Goal: Task Accomplishment & Management: Complete application form

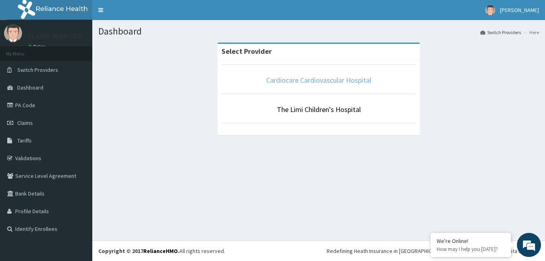
click at [337, 80] on link "Cardiocare Cardiovascular Hospital" at bounding box center [318, 79] width 105 height 9
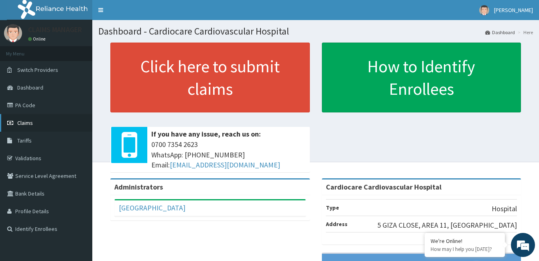
click at [28, 120] on span "Claims" at bounding box center [25, 122] width 16 height 7
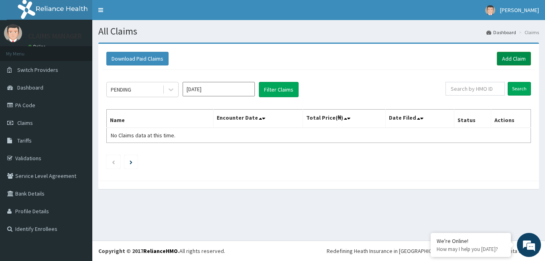
click at [509, 52] on link "Add Claim" at bounding box center [514, 59] width 34 height 14
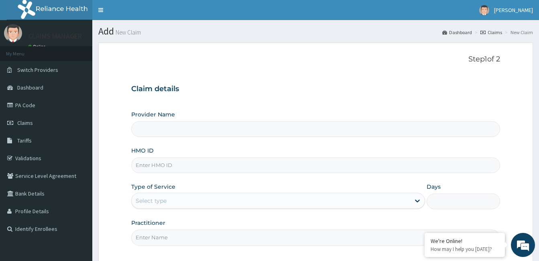
click at [184, 166] on input "HMO ID" at bounding box center [315, 165] width 369 height 16
type input "Cardiocare Cardiovascular Hospital"
paste input "SNU/10004/A"
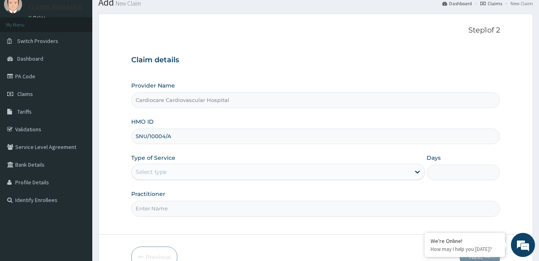
scroll to position [74, 0]
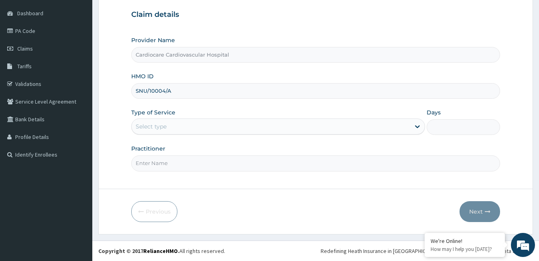
type input "SNU/10004/A"
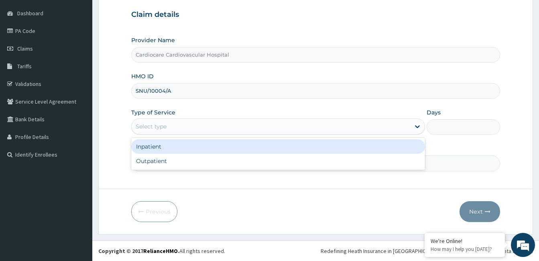
click at [174, 124] on div "Select type" at bounding box center [271, 126] width 278 height 13
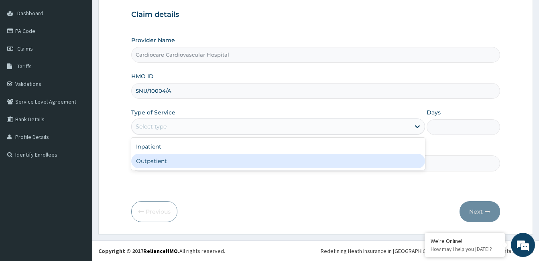
click at [176, 163] on div "Outpatient" at bounding box center [278, 161] width 294 height 14
type input "1"
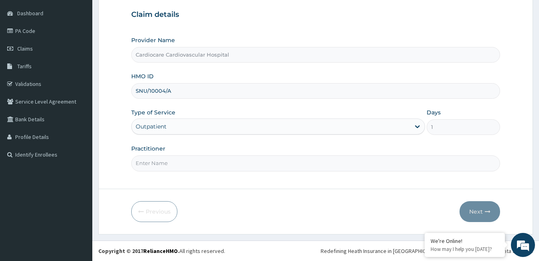
click at [185, 163] on input "Practitioner" at bounding box center [315, 163] width 369 height 16
type input "doctor"
click at [473, 204] on button "Next" at bounding box center [479, 211] width 41 height 21
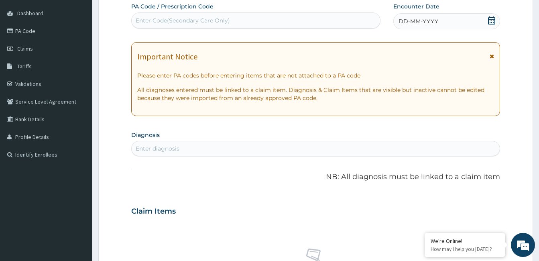
click at [412, 19] on span "DD-MM-YYYY" at bounding box center [418, 21] width 40 height 8
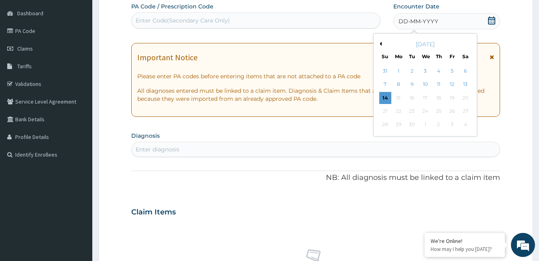
click at [379, 43] on button "Previous Month" at bounding box center [380, 44] width 4 height 4
click at [402, 95] on div "11" at bounding box center [398, 98] width 12 height 12
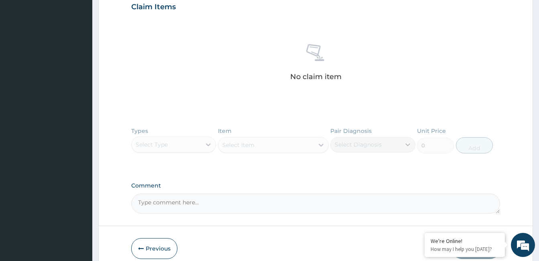
scroll to position [315, 0]
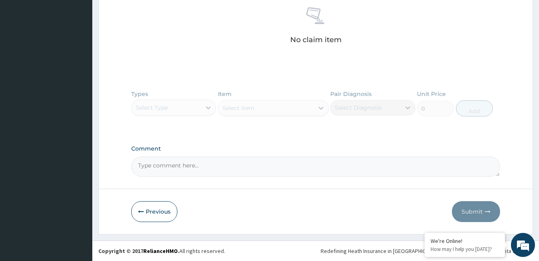
click at [187, 167] on textarea "Comment" at bounding box center [315, 166] width 369 height 20
paste textarea "PA/6E2E1B"
type textarea "PA/6E2E1B"
drag, startPoint x: 252, startPoint y: 218, endPoint x: 256, endPoint y: 250, distance: 32.7
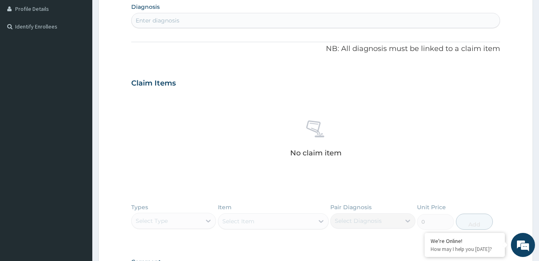
scroll to position [195, 0]
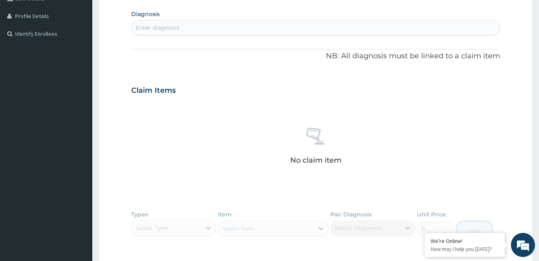
click at [240, 26] on div "Enter diagnosis" at bounding box center [316, 27] width 368 height 13
type input "hyperli"
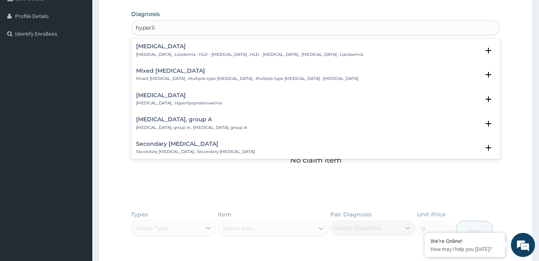
click at [153, 53] on p "Hyperlipidemia , Lipidemia , HLD - Hyperlipidemia , HLD - Hyperlipidaemia , Hyp…" at bounding box center [249, 55] width 227 height 6
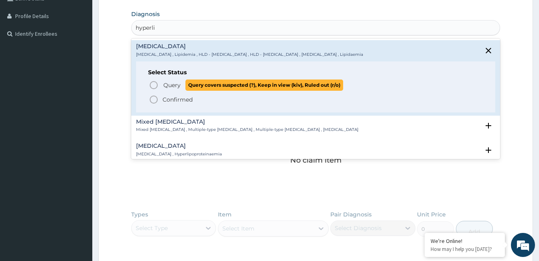
click at [163, 85] on p "Query Query covers suspected (?), Keep in view (kiv), Ruled out (r/o)" at bounding box center [253, 84] width 181 height 11
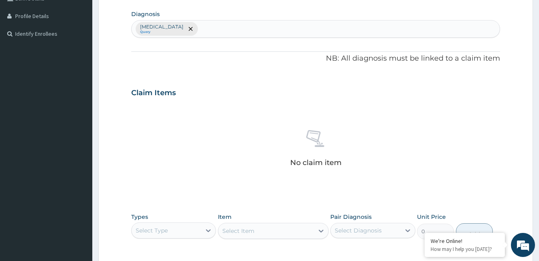
scroll to position [315, 0]
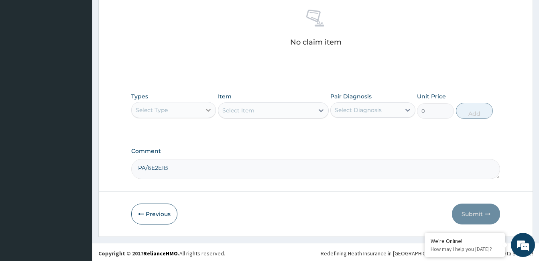
click at [204, 109] on div at bounding box center [208, 110] width 14 height 14
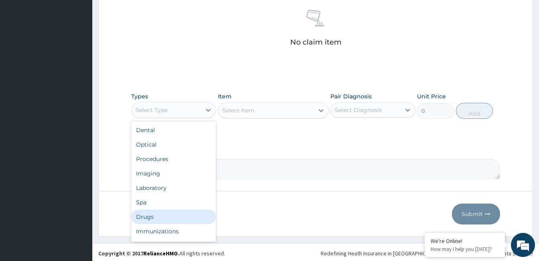
click at [173, 218] on div "Drugs" at bounding box center [173, 216] width 85 height 14
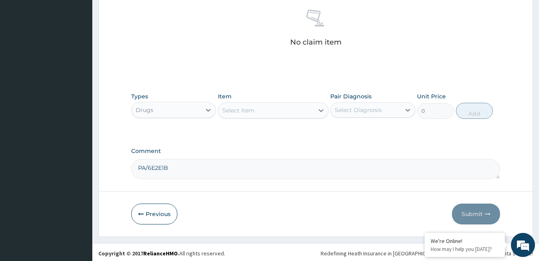
click at [272, 112] on div "Select Item" at bounding box center [265, 110] width 95 height 13
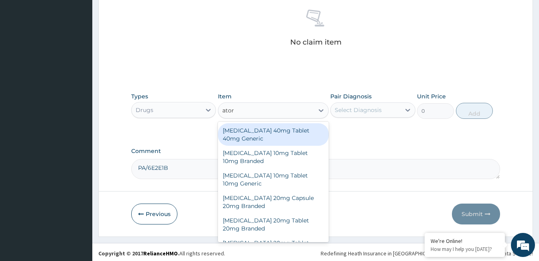
type input "atorv"
click at [272, 142] on div "Atorvastatin 40mg Tablet 40mg Generic" at bounding box center [273, 134] width 111 height 22
type input "197.54"
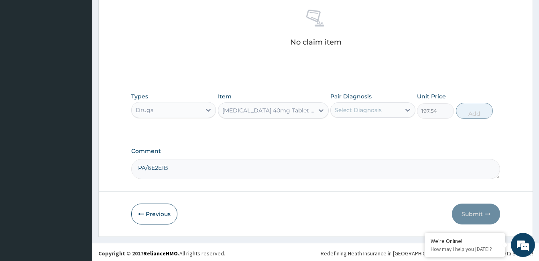
click at [374, 107] on div "Select Diagnosis" at bounding box center [358, 110] width 47 height 8
drag, startPoint x: 371, startPoint y: 130, endPoint x: 448, endPoint y: 115, distance: 78.5
click at [372, 130] on label "Hyperlipidemia" at bounding box center [368, 130] width 50 height 8
checkbox input "true"
click at [464, 114] on button "Add" at bounding box center [474, 111] width 37 height 16
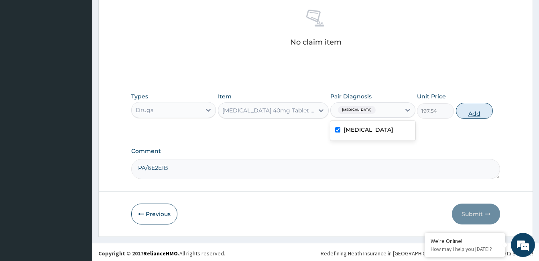
type input "0"
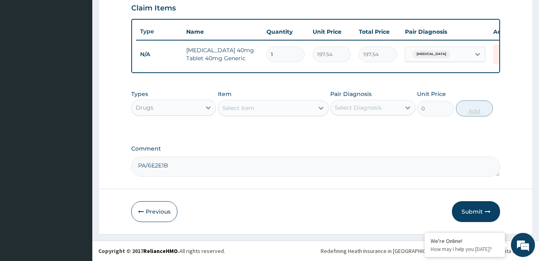
scroll to position [286, 0]
type input "0.00"
type input "3"
type input "592.62"
type input "30"
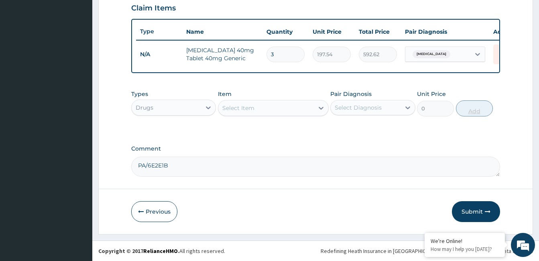
type input "5926.20"
type input "30"
click at [470, 204] on button "Submit" at bounding box center [476, 211] width 48 height 21
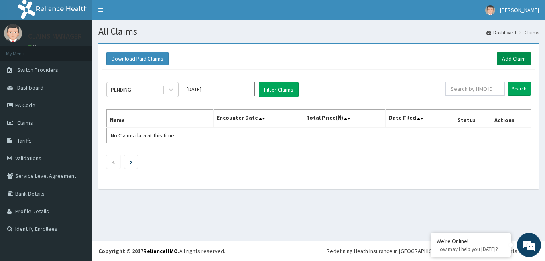
click at [517, 56] on link "Add Claim" at bounding box center [514, 59] width 34 height 14
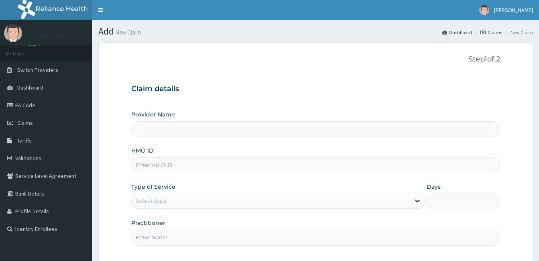
click at [158, 165] on input "HMO ID" at bounding box center [315, 165] width 369 height 16
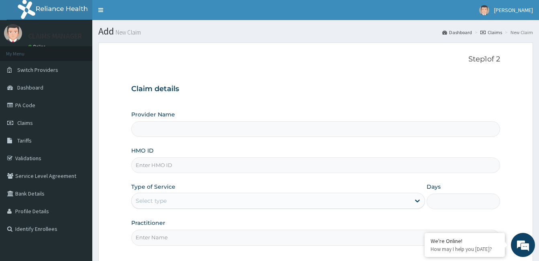
paste input "CCG/10029/A"
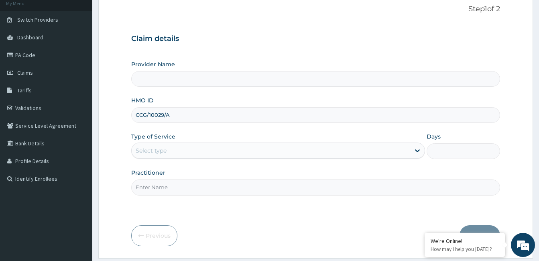
scroll to position [74, 0]
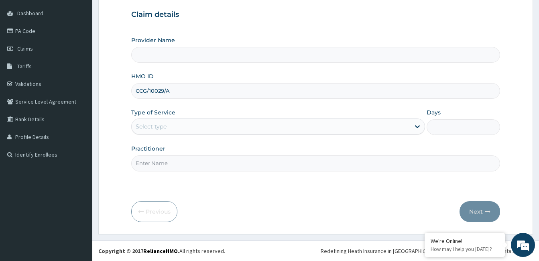
type input "CCG/10029/A"
click at [182, 122] on div "Select type" at bounding box center [271, 126] width 278 height 13
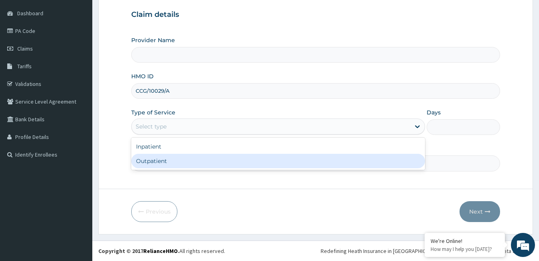
click at [182, 154] on div "Outpatient" at bounding box center [278, 161] width 294 height 14
type input "Cardiocare Cardiovascular Hospital"
type input "1"
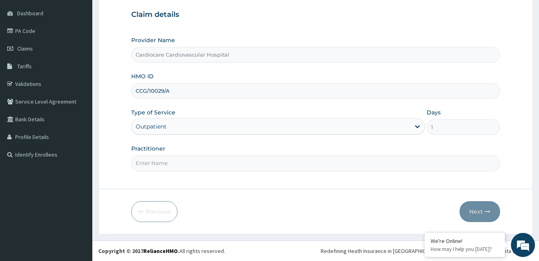
click at [185, 163] on input "Practitioner" at bounding box center [315, 163] width 369 height 16
type input "doctor"
click at [477, 212] on button "Next" at bounding box center [479, 211] width 41 height 21
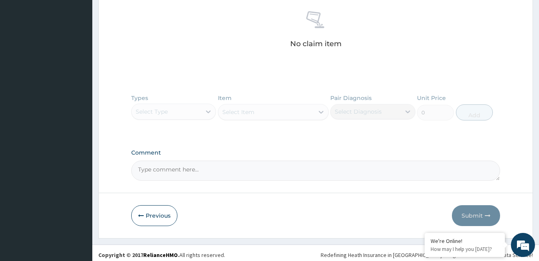
scroll to position [315, 0]
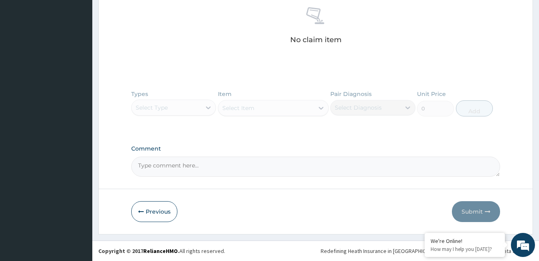
click at [252, 163] on textarea "Comment" at bounding box center [315, 166] width 369 height 20
paste textarea "PA/0CC388"
type textarea "PA/0CC388"
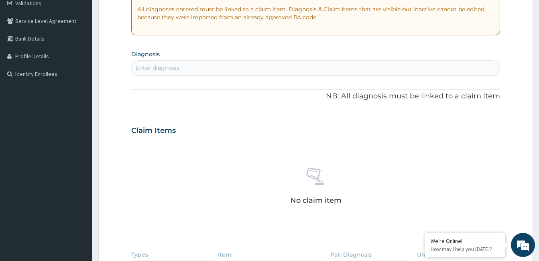
click at [189, 61] on div "Enter diagnosis" at bounding box center [316, 67] width 368 height 13
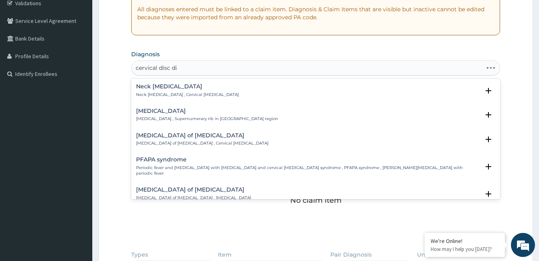
type input "cervical disc dis"
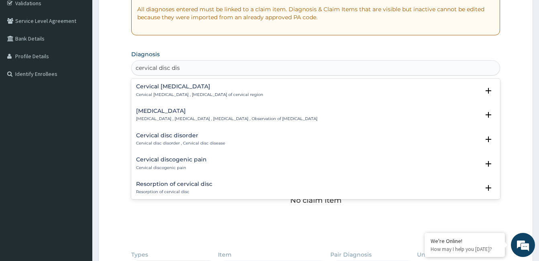
click at [152, 136] on h4 "Cervical disc disorder" at bounding box center [180, 135] width 89 height 6
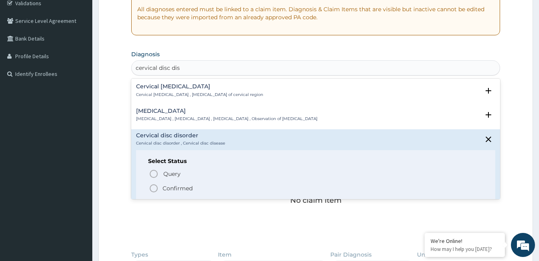
click at [154, 185] on circle "status option filled" at bounding box center [153, 188] width 7 height 7
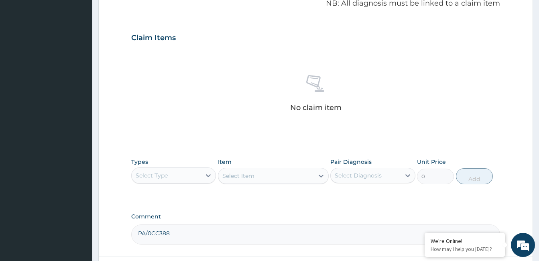
scroll to position [315, 0]
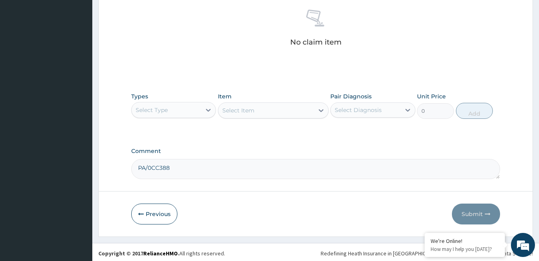
click at [187, 110] on div "Select Type" at bounding box center [166, 110] width 69 height 13
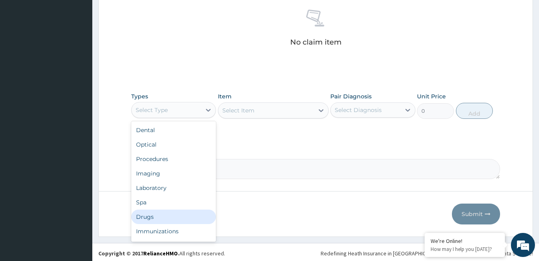
click at [173, 220] on div "Drugs" at bounding box center [173, 216] width 85 height 14
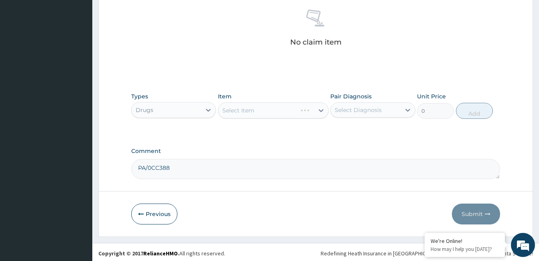
click at [342, 113] on div "Select Diagnosis" at bounding box center [358, 110] width 47 height 8
click at [371, 130] on label "Cervical disc disorder" at bounding box center [374, 130] width 62 height 8
checkbox input "true"
click at [256, 115] on div "Select Item" at bounding box center [265, 110] width 95 height 13
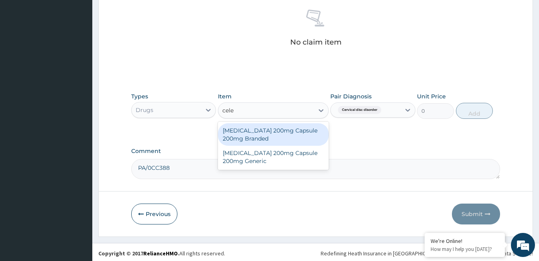
type input "celec"
drag, startPoint x: 259, startPoint y: 138, endPoint x: 360, endPoint y: 105, distance: 105.4
click at [260, 138] on div "Celecoxib 200mg Capsule 200mg Branded" at bounding box center [273, 134] width 111 height 22
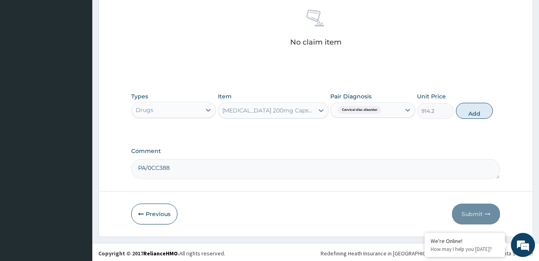
drag, startPoint x: 484, startPoint y: 114, endPoint x: 341, endPoint y: 185, distance: 159.3
click at [484, 114] on button "Add" at bounding box center [474, 111] width 37 height 16
type input "0"
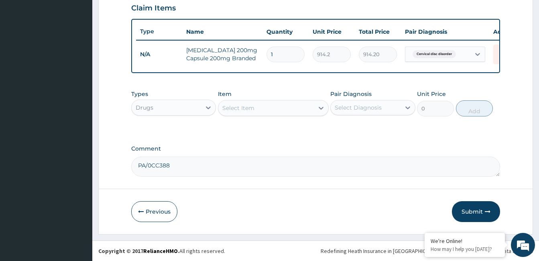
scroll to position [286, 0]
type input "0.00"
type input "7"
type input "6399.40"
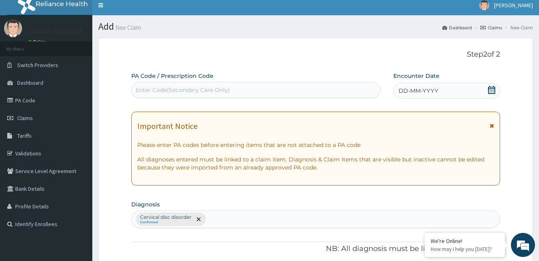
scroll to position [0, 0]
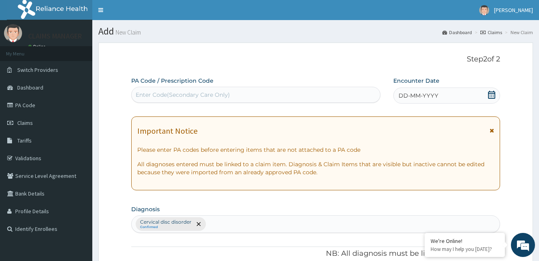
type input "7"
click at [412, 95] on span "DD-MM-YYYY" at bounding box center [418, 95] width 40 height 8
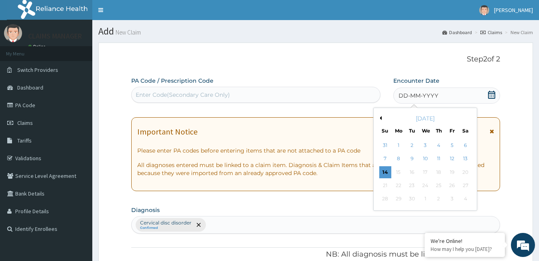
click at [380, 115] on div "September 2025" at bounding box center [425, 118] width 97 height 8
click at [380, 117] on button "Previous Month" at bounding box center [380, 118] width 4 height 4
click at [442, 167] on div "14" at bounding box center [439, 172] width 12 height 12
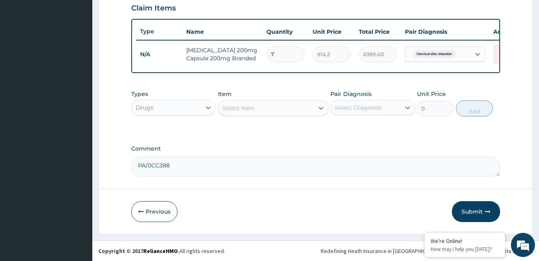
scroll to position [281, 0]
click at [469, 214] on button "Submit" at bounding box center [476, 211] width 48 height 21
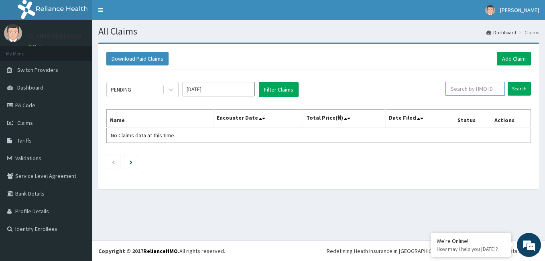
click at [474, 87] on input "text" at bounding box center [474, 89] width 59 height 14
paste input "CCG/10029/A"
type input "CCG/10029/A"
click at [519, 84] on input "Search" at bounding box center [519, 89] width 23 height 14
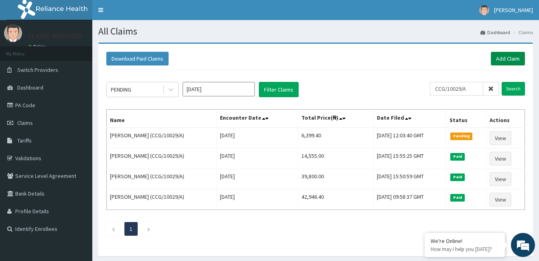
click at [498, 53] on link "Add Claim" at bounding box center [508, 59] width 34 height 14
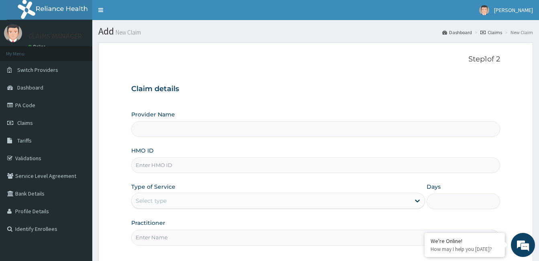
click at [188, 164] on input "HMO ID" at bounding box center [315, 165] width 369 height 16
paste input "CCG/10029/A"
type input "CCG/10029/A"
type input "Cardiocare Cardiovascular Hospital"
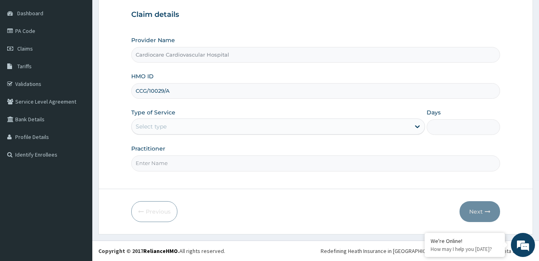
type input "CCG/10029/A"
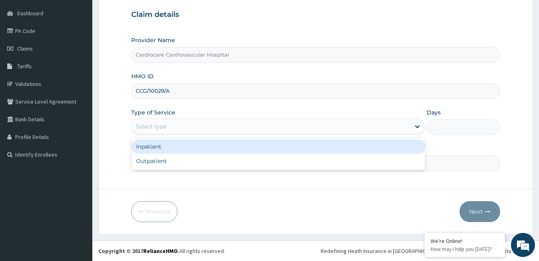
click at [167, 129] on div "Select type" at bounding box center [151, 126] width 31 height 8
click at [164, 153] on div "Inpatient" at bounding box center [278, 146] width 294 height 14
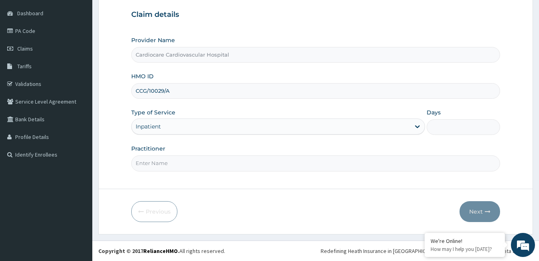
click at [183, 118] on div "Type of Service Inpatient" at bounding box center [278, 121] width 294 height 26
click at [180, 116] on div "Type of Service Inpatient" at bounding box center [278, 121] width 294 height 26
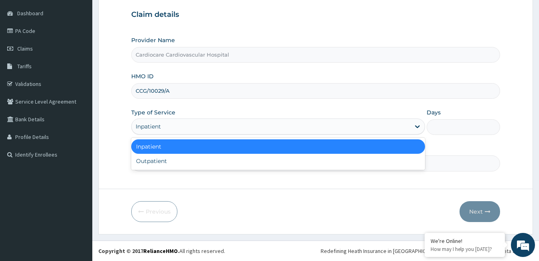
click at [189, 128] on div "Inpatient" at bounding box center [271, 126] width 278 height 13
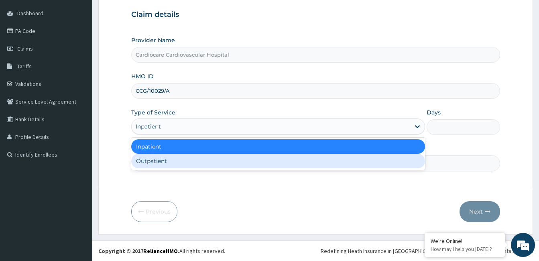
click at [188, 164] on div "Outpatient" at bounding box center [278, 161] width 294 height 14
type input "1"
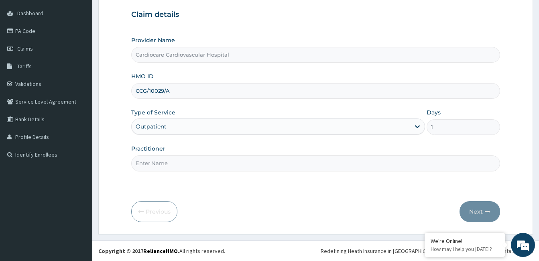
click at [189, 166] on input "Practitioner" at bounding box center [315, 163] width 369 height 16
type input "doctor"
click at [469, 210] on button "Next" at bounding box center [479, 211] width 41 height 21
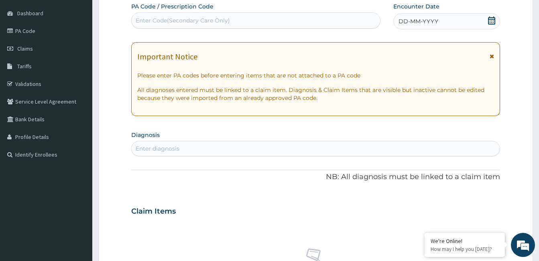
click at [411, 24] on span "DD-MM-YYYY" at bounding box center [418, 21] width 40 height 8
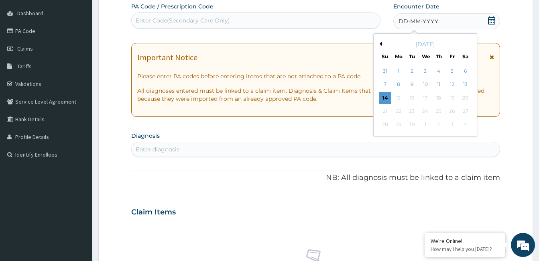
click at [380, 42] on button "Previous Month" at bounding box center [380, 44] width 4 height 4
click at [396, 110] on div "18" at bounding box center [398, 111] width 12 height 12
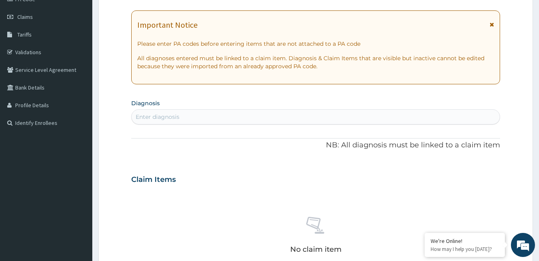
scroll to position [114, 0]
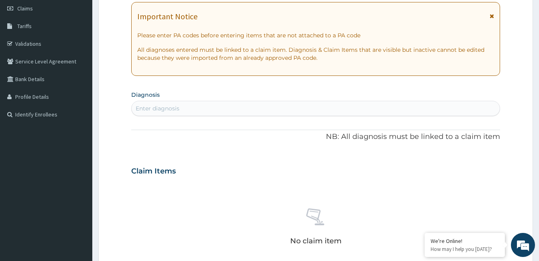
click at [177, 108] on div "Enter diagnosis" at bounding box center [158, 108] width 44 height 8
type input "cervical spon"
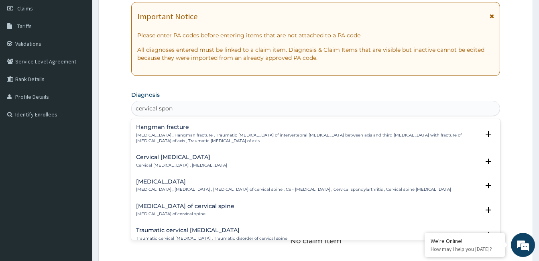
click at [169, 185] on div "Cervical spondylosis Cervical spondylosis , Cervical osteoarthritis , Osteoarth…" at bounding box center [293, 186] width 315 height 14
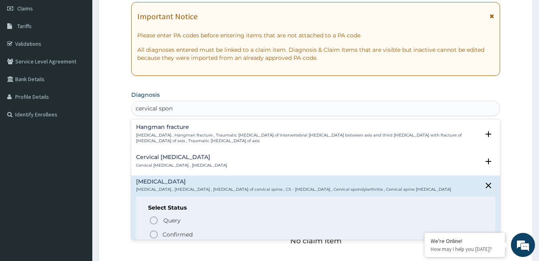
click at [155, 232] on icon "status option filled" at bounding box center [154, 235] width 10 height 10
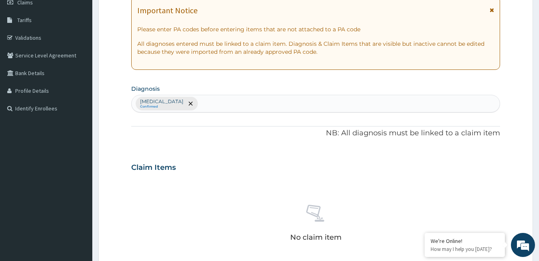
scroll to position [318, 0]
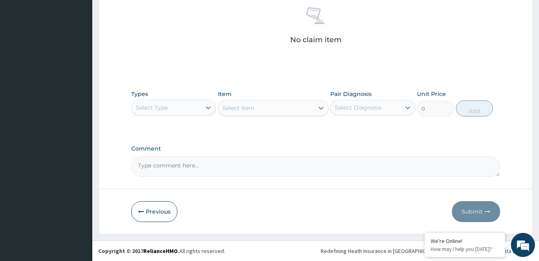
click at [204, 162] on textarea "Comment" at bounding box center [315, 166] width 369 height 20
paste textarea "PA/0CC388"
type textarea "PA/0CC388"
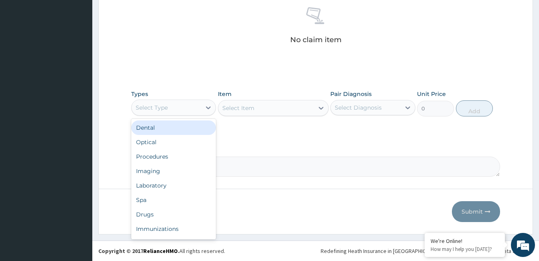
click at [197, 108] on div "Select Type" at bounding box center [166, 107] width 69 height 13
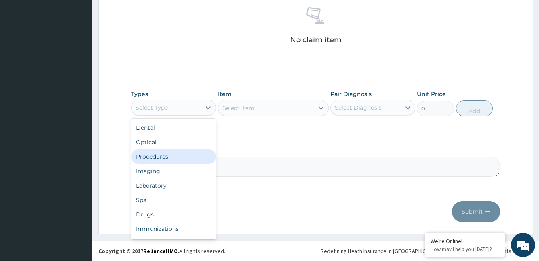
click at [185, 156] on div "Procedures" at bounding box center [173, 156] width 85 height 14
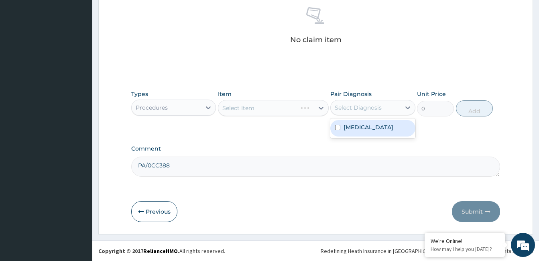
click at [359, 110] on div "Select Diagnosis" at bounding box center [358, 108] width 47 height 8
click at [362, 131] on div "Cervical spondylosis" at bounding box center [372, 128] width 85 height 16
checkbox input "true"
click at [263, 108] on div "Select Item" at bounding box center [265, 108] width 95 height 13
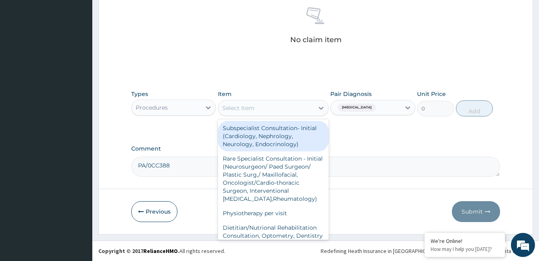
type input "n"
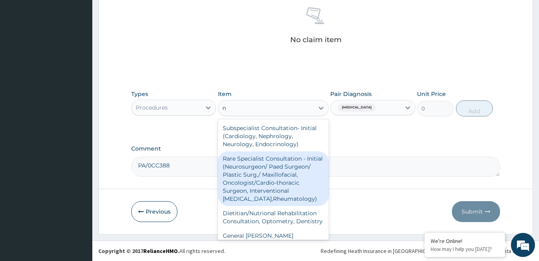
click at [261, 176] on div "Rare Specialist Consultation - Initial (Neurosurgeon/ Paed Surgeon/ Plastic Sur…" at bounding box center [273, 178] width 111 height 55
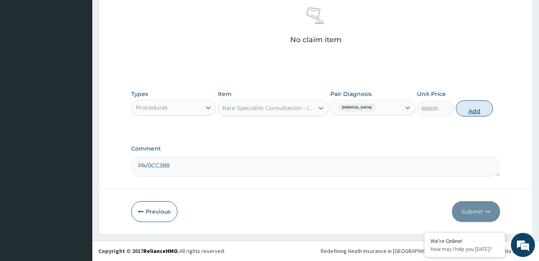
click at [479, 112] on button "Add" at bounding box center [474, 108] width 37 height 16
type input "0"
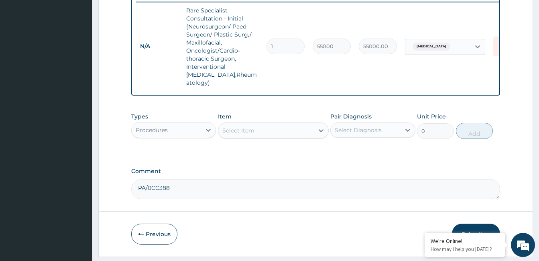
scroll to position [4, 0]
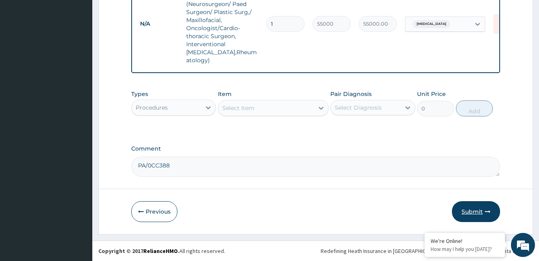
click at [481, 211] on button "Submit" at bounding box center [476, 211] width 48 height 21
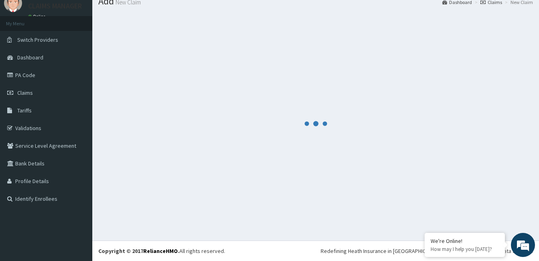
scroll to position [346, 0]
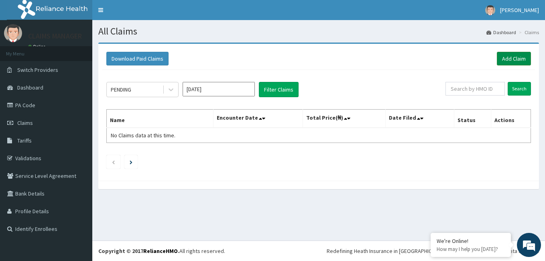
click at [518, 52] on link "Add Claim" at bounding box center [514, 59] width 34 height 14
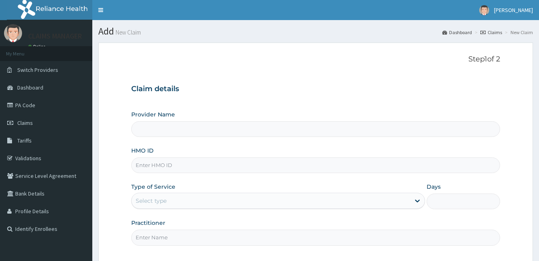
click at [203, 168] on input "HMO ID" at bounding box center [315, 165] width 369 height 16
paste input "CCG/10029/A"
type input "CCG/10029/A"
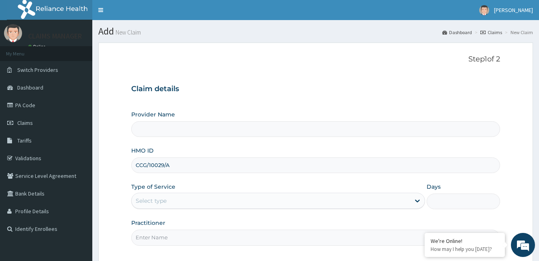
scroll to position [74, 0]
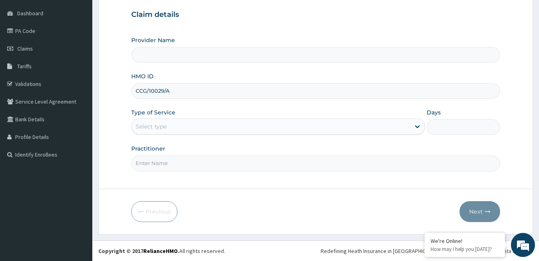
type input "Cardiocare Cardiovascular Hospital"
type input "CCG/10029/A"
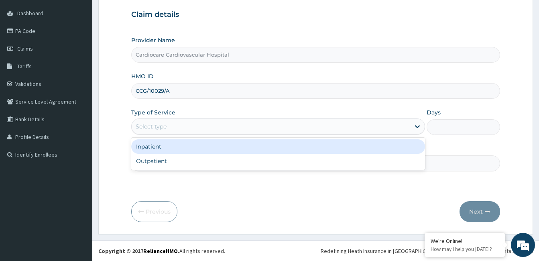
click at [203, 130] on div "Select type" at bounding box center [271, 126] width 278 height 13
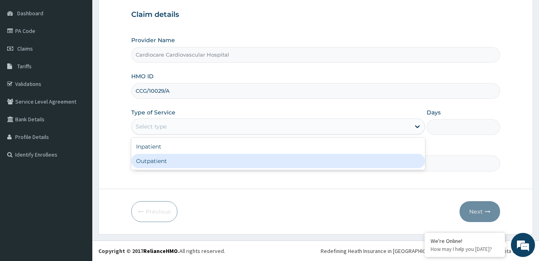
click at [195, 162] on div "Outpatient" at bounding box center [278, 161] width 294 height 14
type input "1"
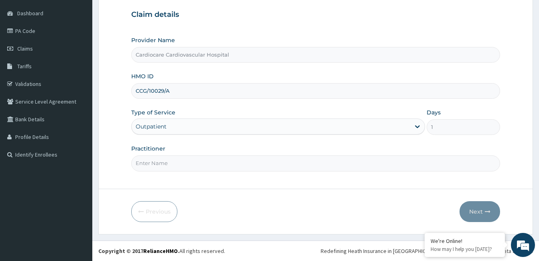
click at [216, 167] on input "Practitioner" at bounding box center [315, 163] width 369 height 16
type input "doctor"
click at [483, 208] on button "Next" at bounding box center [479, 211] width 41 height 21
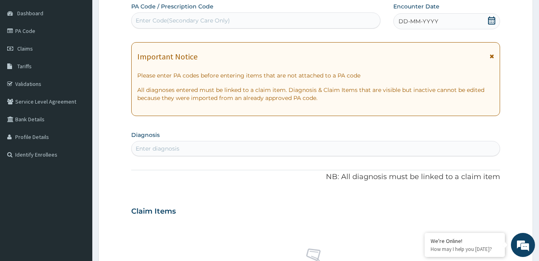
click at [415, 18] on span "DD-MM-YYYY" at bounding box center [418, 21] width 40 height 8
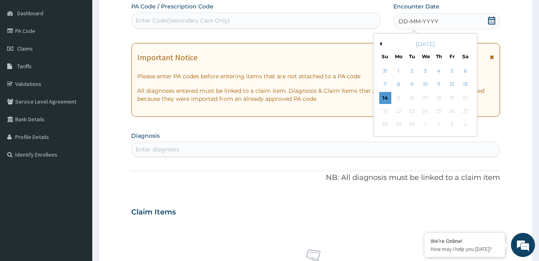
click at [378, 44] on button "Previous Month" at bounding box center [380, 44] width 4 height 4
click at [408, 111] on div "19" at bounding box center [412, 111] width 12 height 12
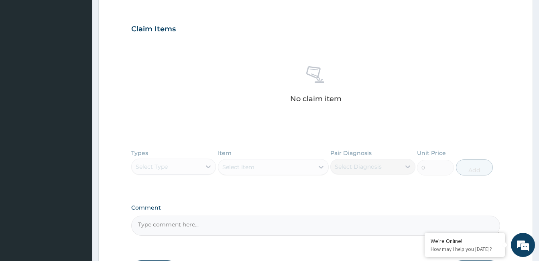
scroll to position [315, 0]
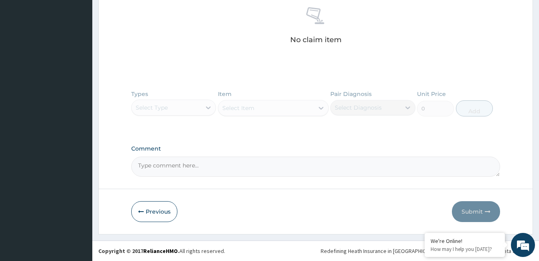
click at [200, 161] on textarea "Comment" at bounding box center [315, 166] width 369 height 20
paste textarea "PA/0ADFE7"
click at [212, 160] on textarea "PA/0ADFE7" at bounding box center [315, 166] width 369 height 20
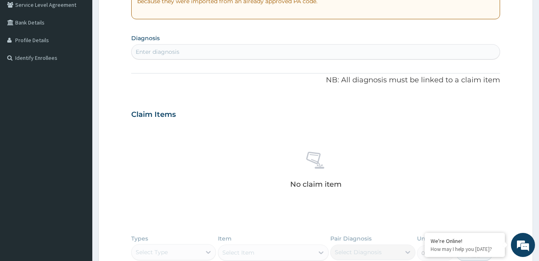
scroll to position [115, 0]
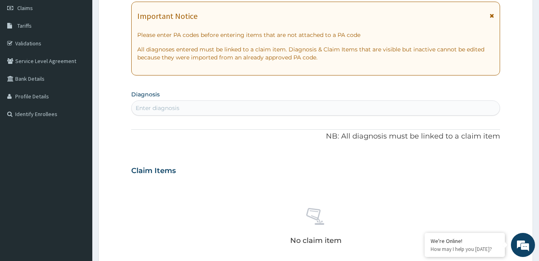
type textarea "PA/0ADFE7"
click at [223, 107] on div "Enter diagnosis" at bounding box center [316, 108] width 368 height 13
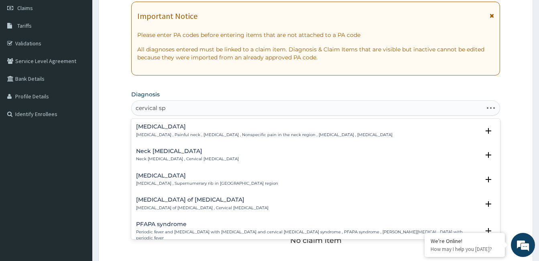
type input "cervical spo"
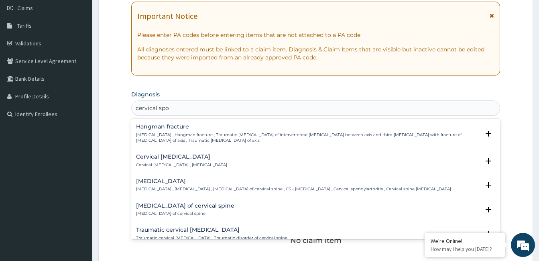
click at [180, 183] on h4 "Cervical spondylosis" at bounding box center [293, 181] width 315 height 6
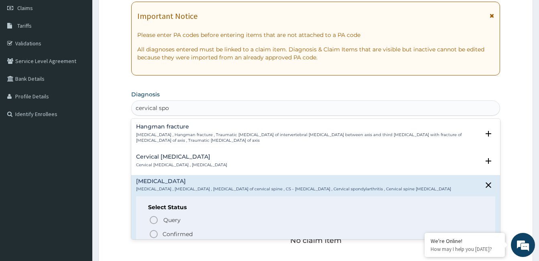
click at [171, 237] on p "Confirmed" at bounding box center [178, 234] width 30 height 8
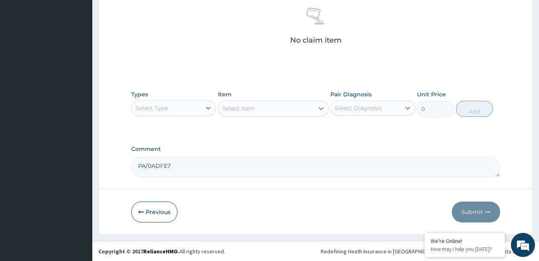
scroll to position [318, 0]
click at [188, 94] on div "Types Select Type" at bounding box center [173, 103] width 85 height 26
click at [189, 107] on div "Select Type" at bounding box center [166, 107] width 69 height 13
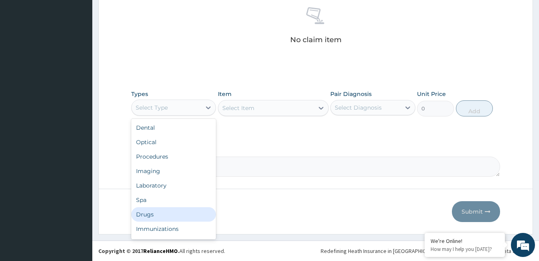
click at [154, 218] on div "Drugs" at bounding box center [173, 214] width 85 height 14
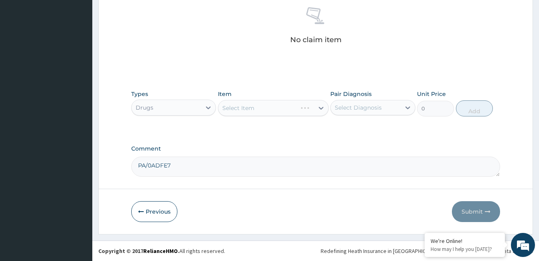
click at [341, 105] on div "Select Diagnosis" at bounding box center [358, 108] width 47 height 8
click at [354, 128] on label "Cervical spondylosis" at bounding box center [368, 127] width 50 height 8
checkbox input "true"
click at [316, 108] on div at bounding box center [321, 108] width 14 height 14
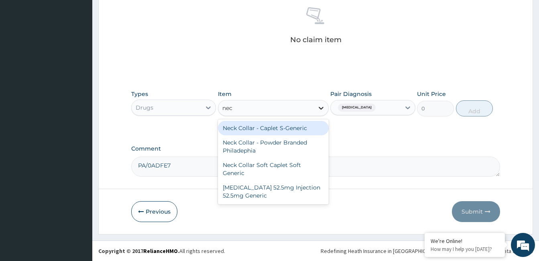
type input "neck"
click at [295, 131] on div "Neck Collar - Caplet S-Generic" at bounding box center [273, 128] width 111 height 14
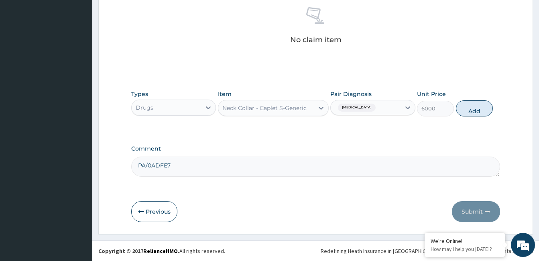
click at [274, 110] on div "Neck Collar - Caplet S-Generic" at bounding box center [264, 108] width 84 height 8
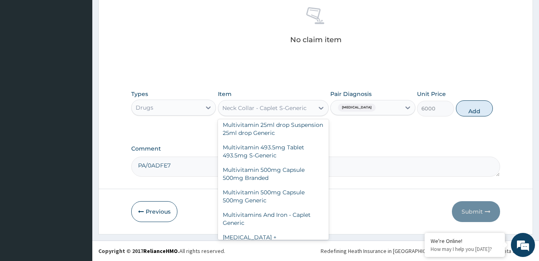
scroll to position [26886, 0]
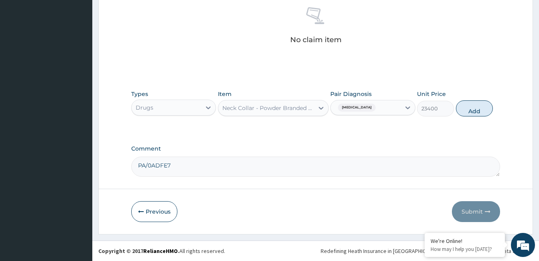
drag, startPoint x: 468, startPoint y: 108, endPoint x: 454, endPoint y: 131, distance: 27.4
click at [469, 108] on button "Add" at bounding box center [474, 108] width 37 height 16
type input "0"
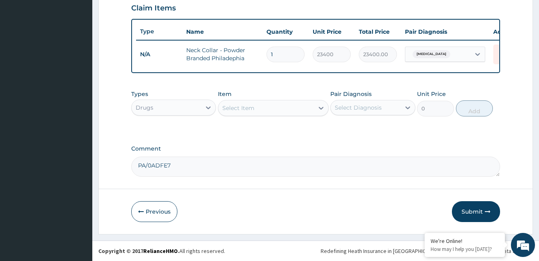
scroll to position [286, 0]
click at [238, 109] on div "Select Item" at bounding box center [238, 108] width 32 height 8
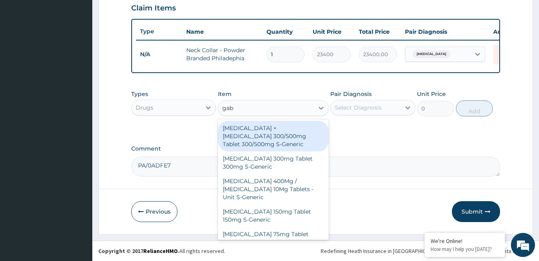
type input "gaba"
click at [257, 142] on div "Gabapentin + Methylcobalamin 300/500mg Tablet 300/500mg S-Generic" at bounding box center [273, 136] width 111 height 30
type input "180.6"
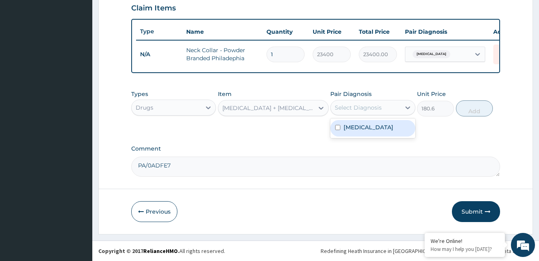
drag, startPoint x: 376, startPoint y: 102, endPoint x: 376, endPoint y: 116, distance: 14.4
click at [376, 101] on div "Select Diagnosis" at bounding box center [365, 107] width 69 height 13
drag, startPoint x: 377, startPoint y: 124, endPoint x: 427, endPoint y: 118, distance: 51.0
click at [378, 124] on label "Cervical spondylosis" at bounding box center [368, 127] width 50 height 8
checkbox input "true"
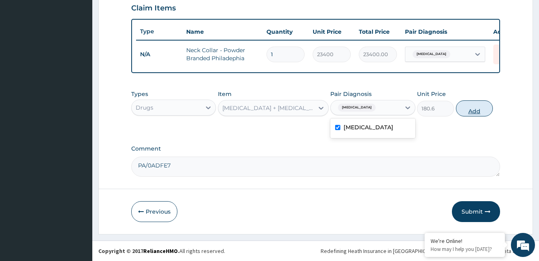
click at [477, 112] on button "Add" at bounding box center [474, 108] width 37 height 16
type input "0"
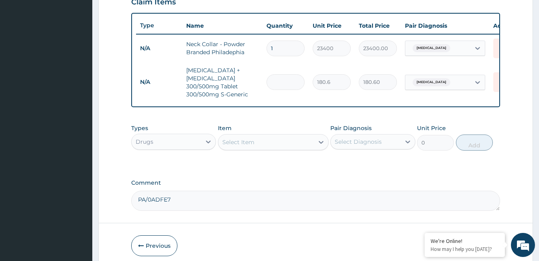
type input "0.00"
type input "2"
type input "361.20"
type input "28"
type input "5056.80"
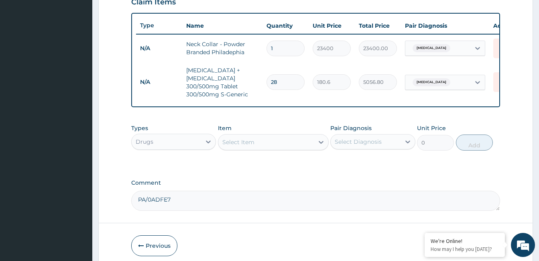
type input "28"
click at [248, 146] on div "Select Item" at bounding box center [238, 142] width 32 height 8
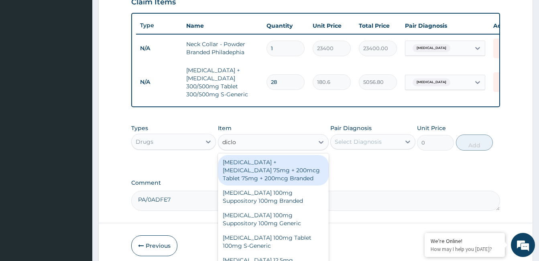
type input "diclof"
click at [263, 172] on div "Diclofenac + Misoprostol 75mg + 200mcg Tablet 75mg + 200mcg Branded" at bounding box center [273, 170] width 111 height 30
type input "277.2"
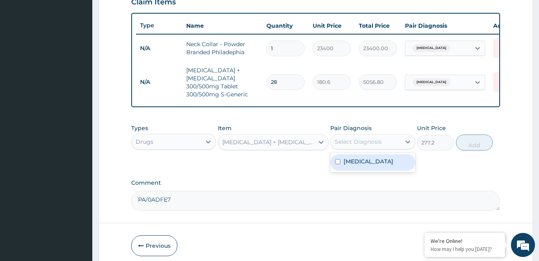
drag, startPoint x: 352, startPoint y: 142, endPoint x: 357, endPoint y: 155, distance: 14.1
click at [352, 142] on div "Select Diagnosis" at bounding box center [365, 141] width 69 height 13
drag, startPoint x: 358, startPoint y: 167, endPoint x: 401, endPoint y: 161, distance: 43.7
click at [359, 165] on label "Cervical spondylosis" at bounding box center [368, 161] width 50 height 8
checkbox input "true"
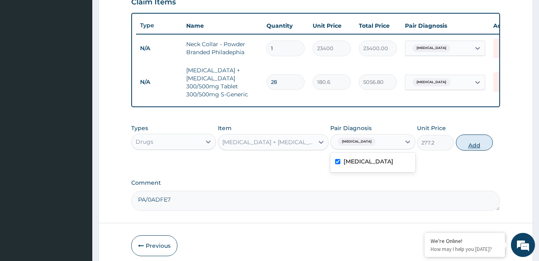
click at [471, 150] on button "Add" at bounding box center [474, 142] width 37 height 16
type input "0"
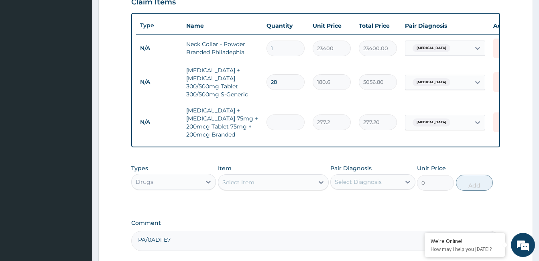
type input "0.00"
type input "2"
type input "554.40"
type input "28"
type input "7761.60"
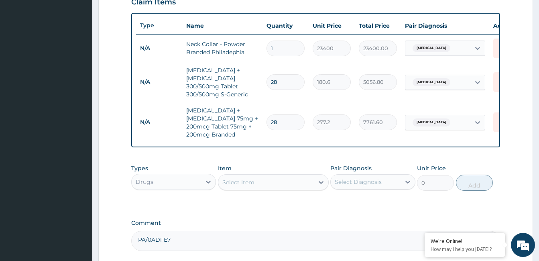
type input "28"
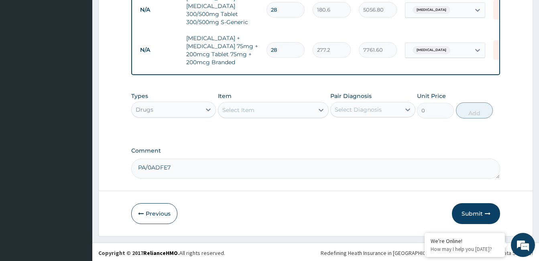
scroll to position [4, 0]
drag, startPoint x: 485, startPoint y: 213, endPoint x: 188, endPoint y: 254, distance: 299.7
click at [482, 213] on button "Submit" at bounding box center [476, 213] width 48 height 21
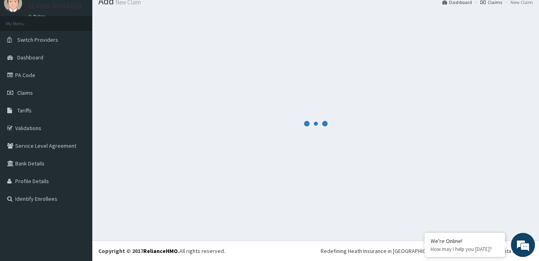
scroll to position [30, 0]
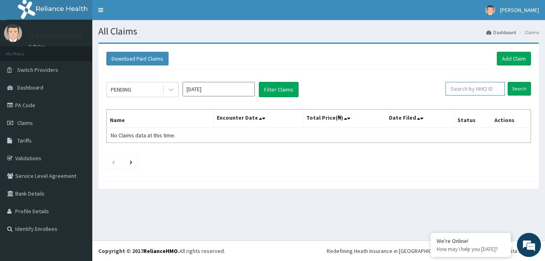
click at [470, 88] on input "text" at bounding box center [474, 89] width 59 height 14
paste input "CCG/10029/A"
type input "CCG/10029/A"
click at [518, 91] on input "Search" at bounding box center [519, 89] width 23 height 14
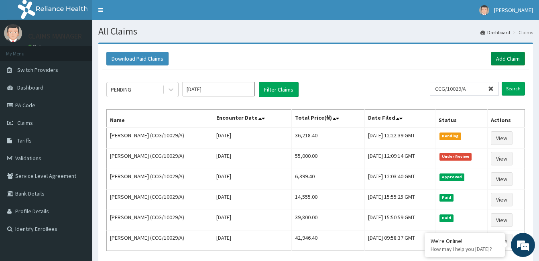
click at [509, 60] on link "Add Claim" at bounding box center [508, 59] width 34 height 14
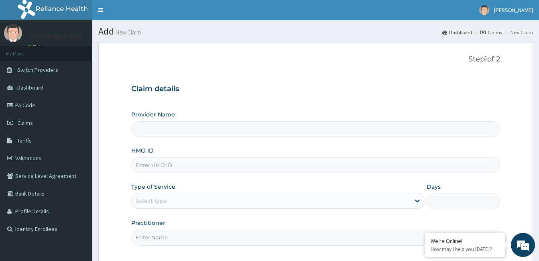
type input "Cardiocare Cardiovascular Hospital"
click at [197, 155] on div "HMO ID" at bounding box center [315, 159] width 369 height 26
click at [195, 160] on input "HMO ID" at bounding box center [315, 165] width 369 height 16
paste input "CYS/10042/A"
type input "CYS/10042/A"
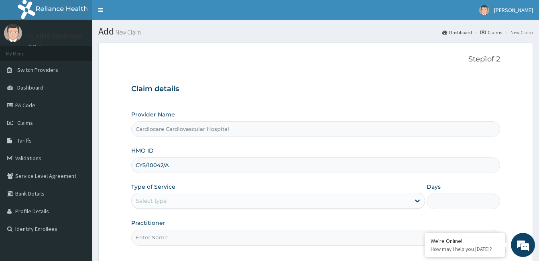
click at [203, 195] on div "Select type" at bounding box center [271, 200] width 278 height 13
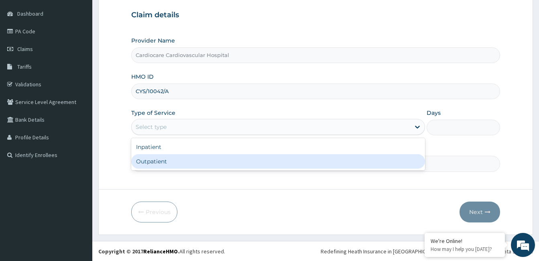
scroll to position [74, 0]
click at [185, 162] on div "Outpatient" at bounding box center [278, 161] width 294 height 14
type input "1"
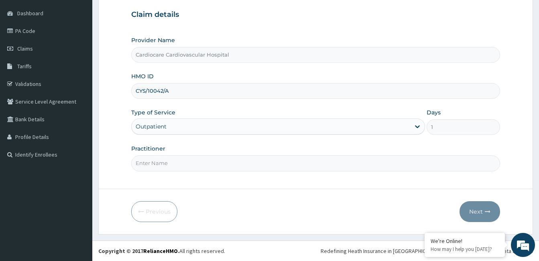
click at [173, 176] on div "Step 1 of 2 Claim details Provider Name Cardiocare Cardiovascular Hospital HMO …" at bounding box center [315, 79] width 369 height 196
click at [177, 159] on input "Practitioner" at bounding box center [315, 163] width 369 height 16
type input "doctor"
click at [485, 210] on icon "button" at bounding box center [488, 212] width 6 height 6
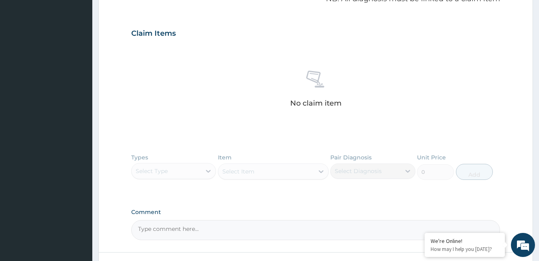
scroll to position [275, 0]
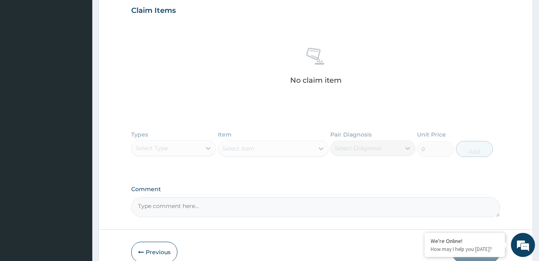
click at [225, 201] on textarea "Comment" at bounding box center [315, 207] width 369 height 20
paste textarea "PA/71B38D"
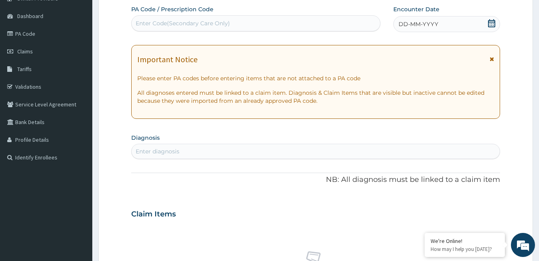
scroll to position [34, 0]
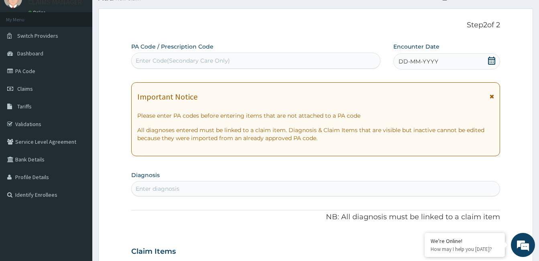
type textarea "PA/71B38D"
click at [412, 61] on span "DD-MM-YYYY" at bounding box center [418, 61] width 40 height 8
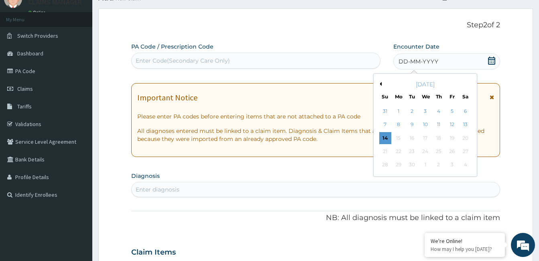
click at [379, 83] on button "Previous Month" at bounding box center [380, 84] width 4 height 4
click at [424, 163] on div "27" at bounding box center [425, 165] width 12 height 12
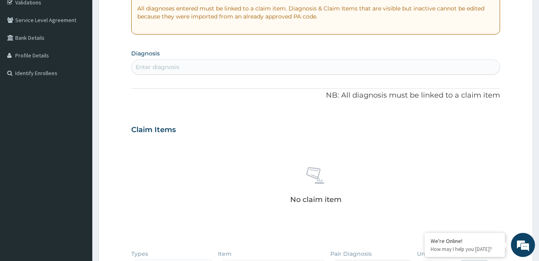
scroll to position [195, 0]
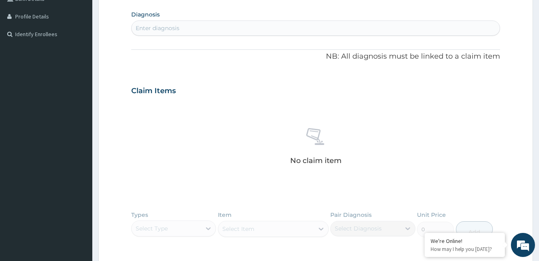
click at [221, 21] on div "Enter diagnosis" at bounding box center [315, 27] width 369 height 15
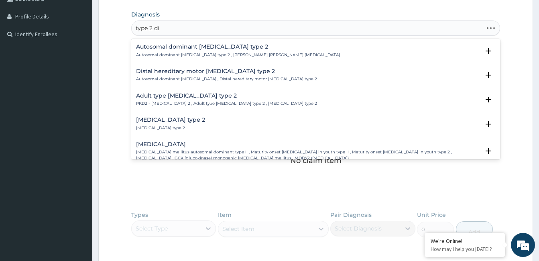
type input "type 2 dia"
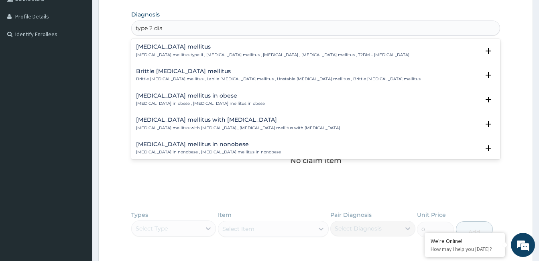
click at [172, 53] on p "[MEDICAL_DATA] mellitus type II , [MEDICAL_DATA] mellitus , [MEDICAL_DATA] , [M…" at bounding box center [272, 55] width 273 height 6
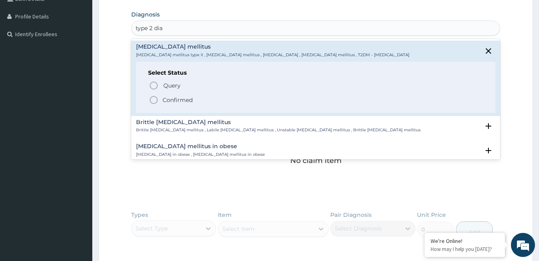
click at [164, 98] on p "Confirmed" at bounding box center [178, 100] width 30 height 8
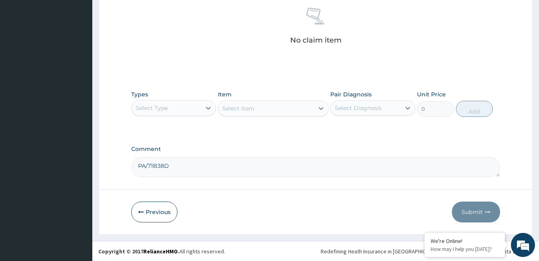
scroll to position [318, 0]
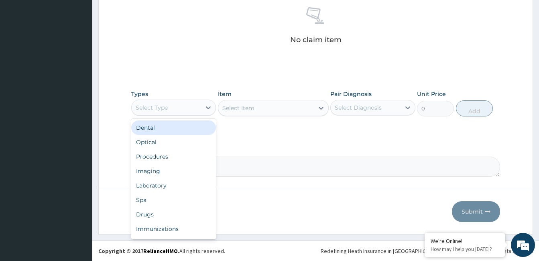
click at [198, 113] on div "Select Type" at bounding box center [166, 107] width 69 height 13
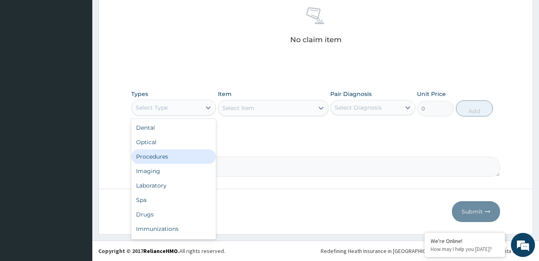
click at [181, 160] on div "Procedures" at bounding box center [173, 156] width 85 height 14
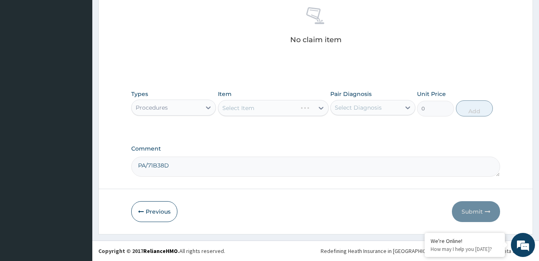
click at [351, 103] on div "Select Diagnosis" at bounding box center [365, 107] width 69 height 13
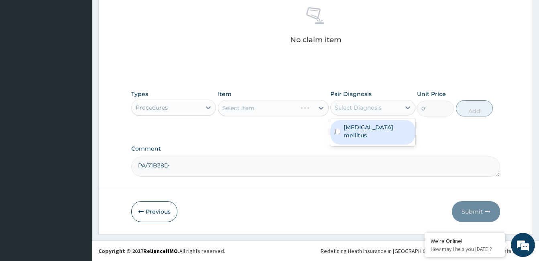
click at [359, 130] on label "[MEDICAL_DATA] mellitus" at bounding box center [376, 131] width 67 height 16
checkbox input "true"
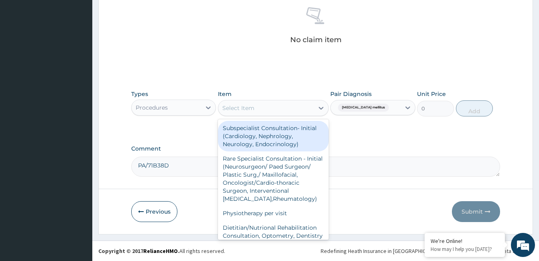
click at [297, 111] on div "Select Item" at bounding box center [265, 108] width 95 height 13
click at [290, 134] on div "Subspecialist Consultation- Initial (Cardiology, Nephrology, Neurology, Endocri…" at bounding box center [273, 136] width 111 height 30
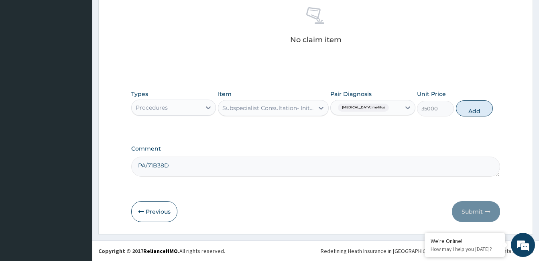
click at [471, 100] on div "Types Procedures Item option Subspecialist Consultation- Initial (Cardiology, N…" at bounding box center [315, 103] width 369 height 35
click at [473, 108] on button "Add" at bounding box center [474, 108] width 37 height 16
type input "0"
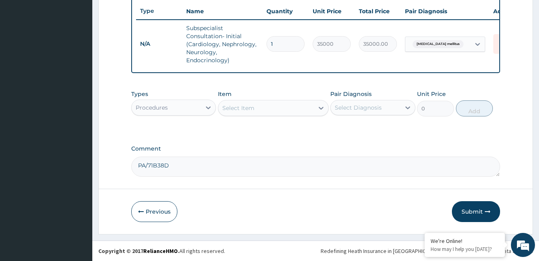
scroll to position [4, 0]
click at [462, 202] on button "Submit" at bounding box center [476, 211] width 48 height 21
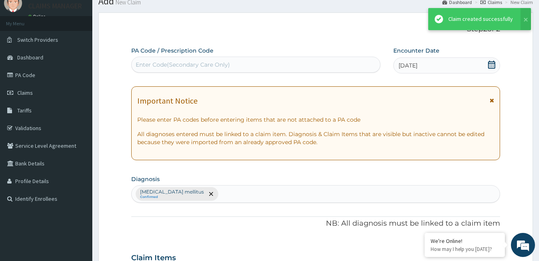
scroll to position [306, 0]
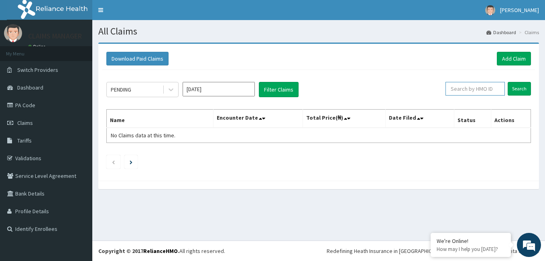
click at [466, 93] on input "text" at bounding box center [474, 89] width 59 height 14
paste input "CYS/10042/A"
type input "CYS/10042/A"
click at [525, 88] on input "Search" at bounding box center [519, 89] width 23 height 14
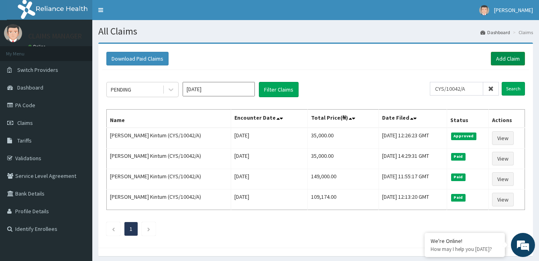
click at [516, 58] on link "Add Claim" at bounding box center [508, 59] width 34 height 14
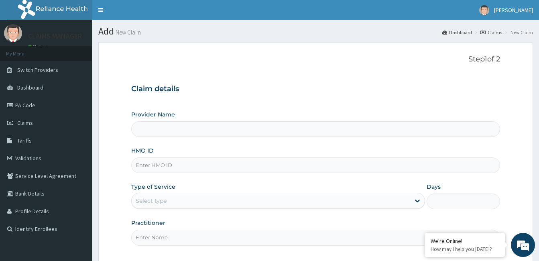
type input "Cardiocare Cardiovascular Hospital"
click at [219, 165] on input "HMO ID" at bounding box center [315, 165] width 369 height 16
paste input "RSJ/10131/A"
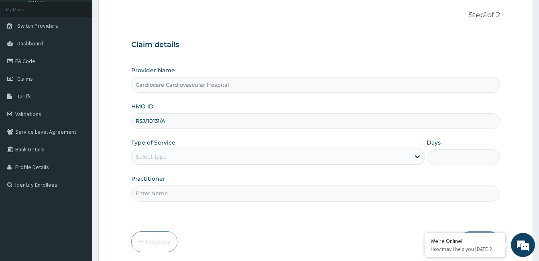
scroll to position [74, 0]
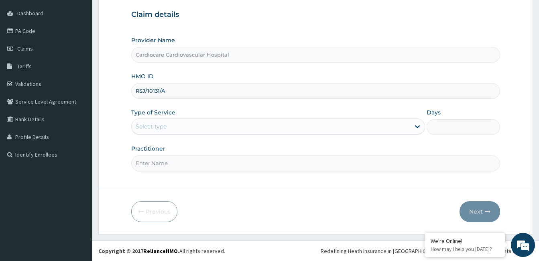
type input "RSJ/10131/A"
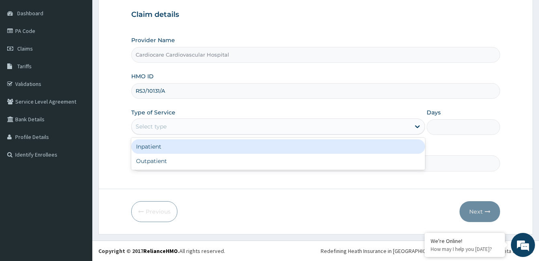
click at [173, 124] on div "Select type" at bounding box center [271, 126] width 278 height 13
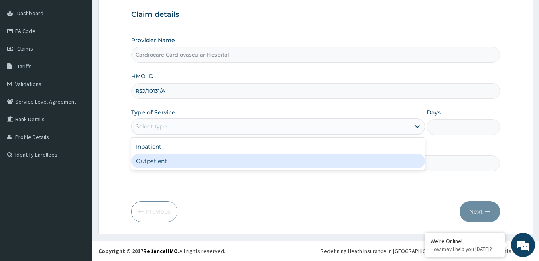
click at [176, 160] on div "Outpatient" at bounding box center [278, 161] width 294 height 14
type input "1"
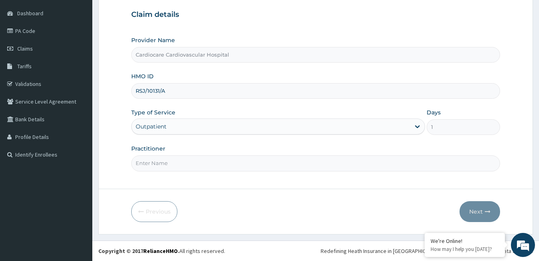
click at [179, 160] on input "Practitioner" at bounding box center [315, 163] width 369 height 16
type input "doctor"
click at [490, 212] on icon "button" at bounding box center [488, 212] width 6 height 6
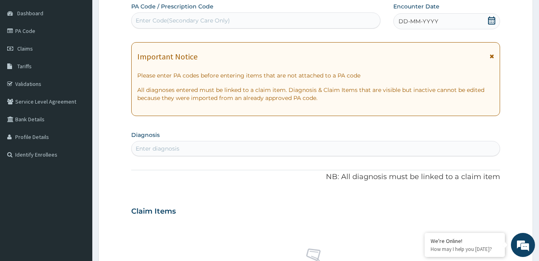
click at [430, 18] on span "DD-MM-YYYY" at bounding box center [418, 21] width 40 height 8
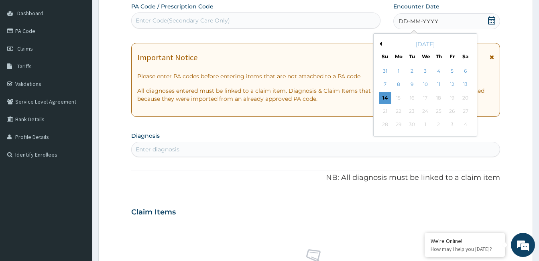
drag, startPoint x: 379, startPoint y: 44, endPoint x: 398, endPoint y: 60, distance: 24.2
click at [379, 44] on button "Previous Month" at bounding box center [380, 44] width 4 height 4
click at [436, 95] on div "14" at bounding box center [439, 98] width 12 height 12
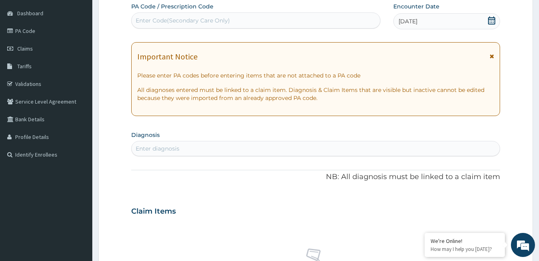
click at [189, 148] on div "Enter diagnosis" at bounding box center [316, 148] width 368 height 13
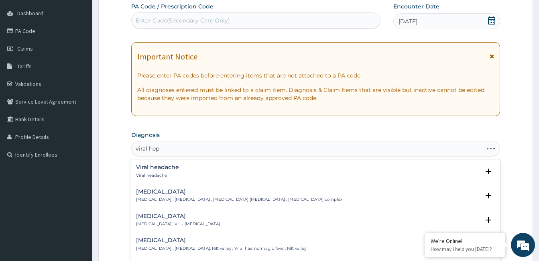
type input "viral hepa"
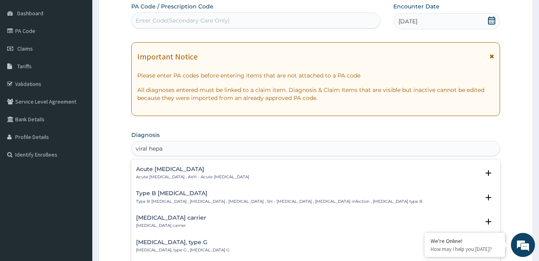
scroll to position [120, 0]
click at [171, 195] on h4 "Type B viral hepatitis" at bounding box center [279, 193] width 286 height 6
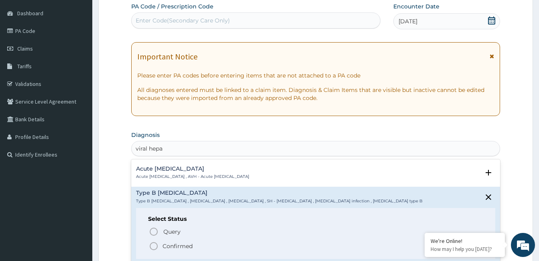
click at [163, 244] on p "Confirmed" at bounding box center [178, 246] width 30 height 8
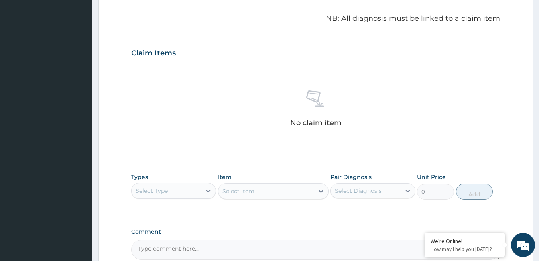
scroll to position [318, 0]
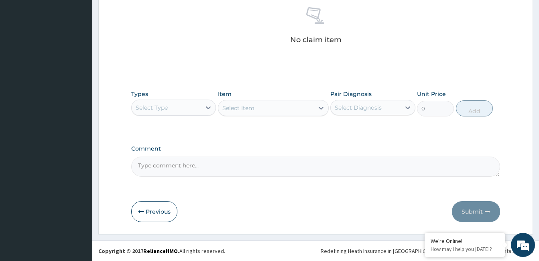
click at [229, 169] on textarea "Comment" at bounding box center [315, 166] width 369 height 20
paste textarea "PA/C1CE95"
type textarea "PA/C1CE95"
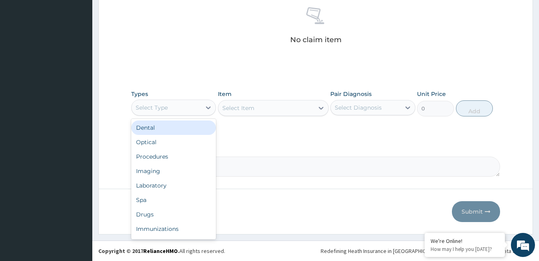
click at [182, 106] on div "Select Type" at bounding box center [166, 107] width 69 height 13
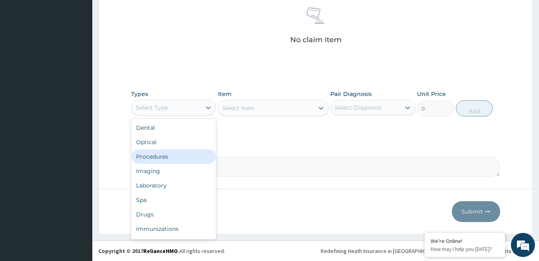
click at [189, 156] on div "Procedures" at bounding box center [173, 156] width 85 height 14
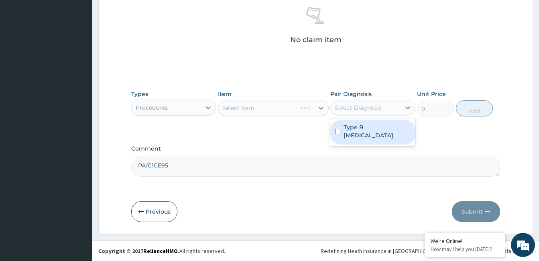
click at [363, 110] on div "Select Diagnosis" at bounding box center [358, 108] width 47 height 8
click at [365, 128] on label "Type B viral hepatitis" at bounding box center [376, 131] width 67 height 16
checkbox input "true"
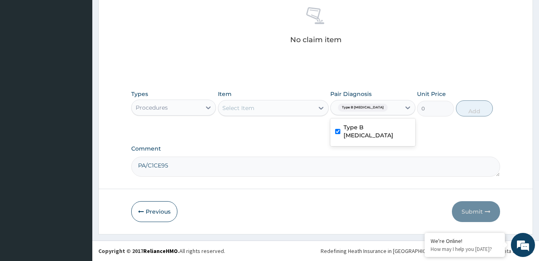
click at [307, 106] on div "Select Item" at bounding box center [265, 108] width 95 height 13
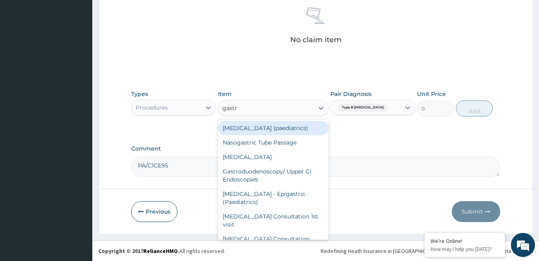
type input "gastro"
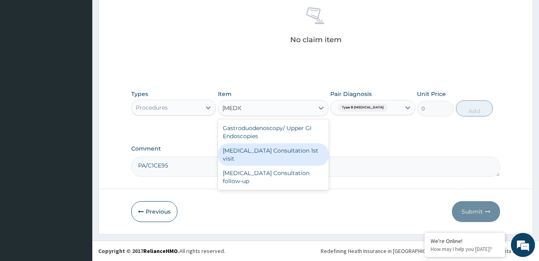
click at [290, 150] on div "Gastroenterologist Consultation 1st visit" at bounding box center [273, 154] width 111 height 22
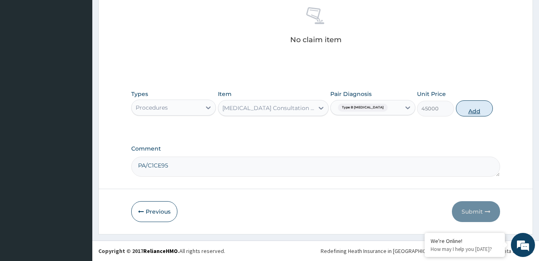
click at [477, 108] on button "Add" at bounding box center [474, 108] width 37 height 16
type input "0"
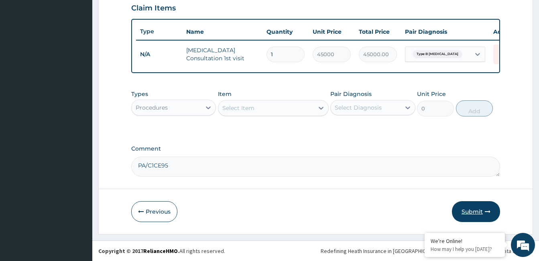
click at [478, 209] on button "Submit" at bounding box center [476, 211] width 48 height 21
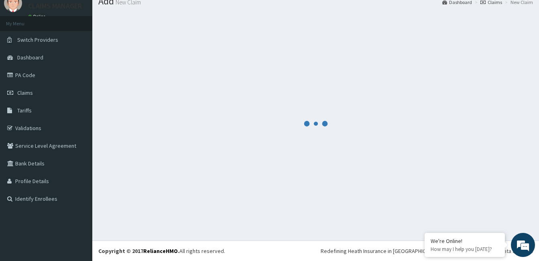
scroll to position [30, 0]
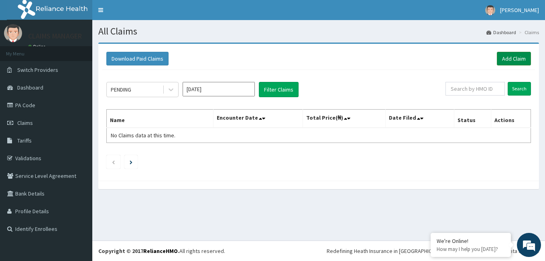
click at [512, 57] on link "Add Claim" at bounding box center [514, 59] width 34 height 14
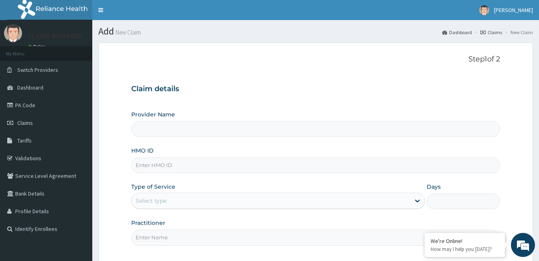
click at [243, 166] on input "HMO ID" at bounding box center [315, 165] width 369 height 16
paste input "RSJ/10131/A"
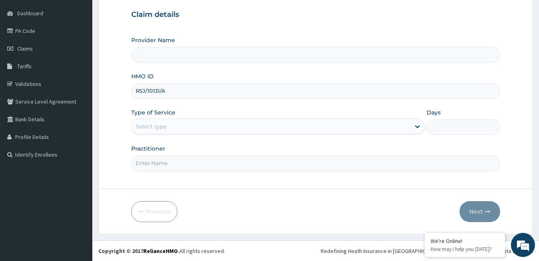
type input "RSJ/10131/A"
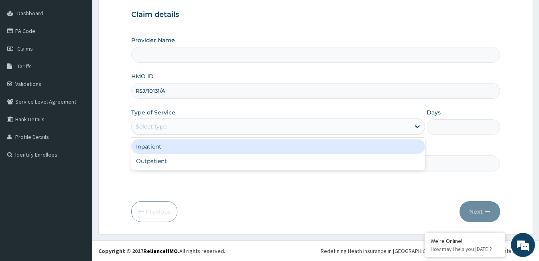
click at [157, 130] on div "Select type" at bounding box center [151, 126] width 31 height 8
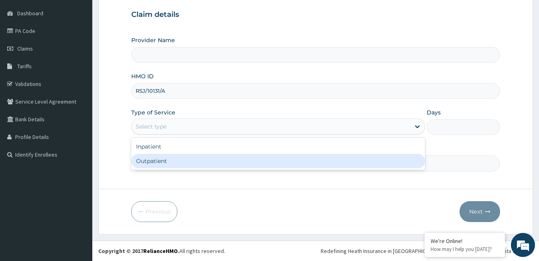
type input "Cardiocare Cardiovascular Hospital"
click at [154, 160] on div "Outpatient" at bounding box center [278, 161] width 294 height 14
type input "1"
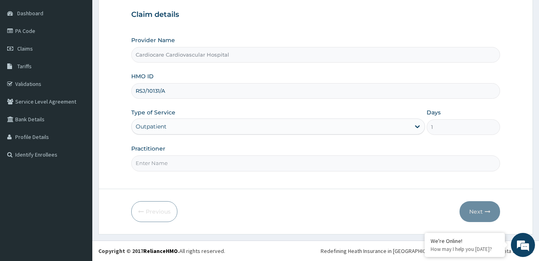
click at [156, 159] on input "Practitioner" at bounding box center [315, 163] width 369 height 16
type input "doctor"
click at [479, 211] on button "Next" at bounding box center [479, 211] width 41 height 21
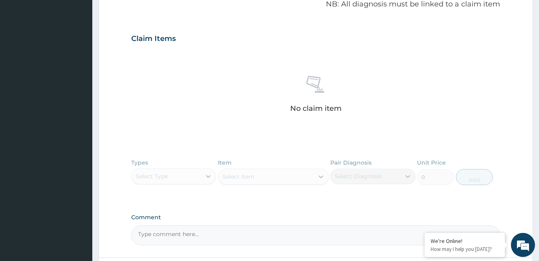
scroll to position [315, 0]
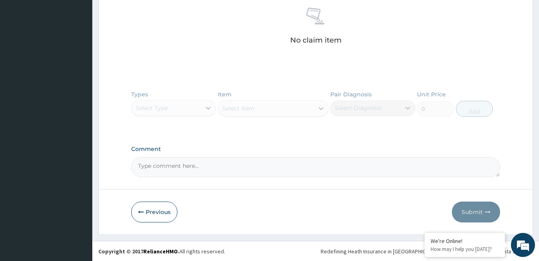
click at [219, 167] on textarea "Comment" at bounding box center [315, 167] width 369 height 20
paste textarea "PA/D00A1A"
click at [210, 161] on textarea "PA/D00A1A" at bounding box center [315, 167] width 369 height 20
type textarea "PA/D00A1A"
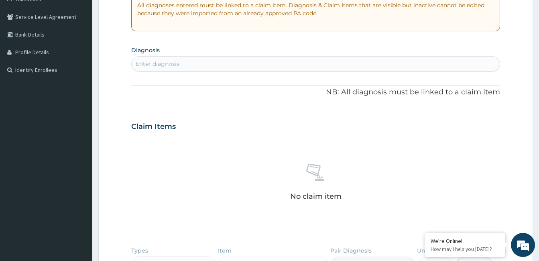
scroll to position [154, 0]
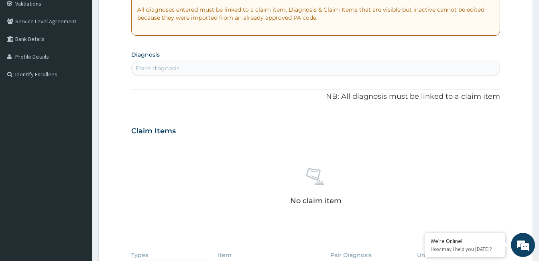
click at [230, 71] on div "Enter diagnosis" at bounding box center [316, 68] width 368 height 13
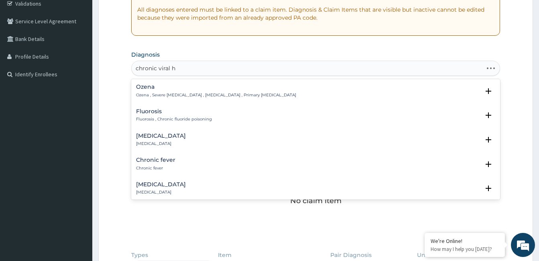
type input "chronic viral he"
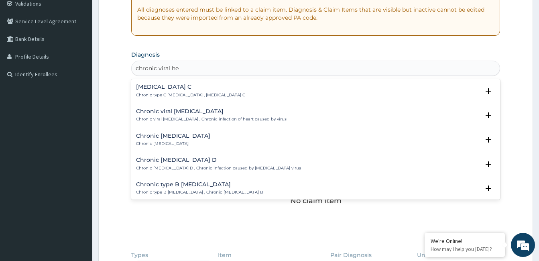
click at [178, 186] on h4 "Chronic type B viral hepatitis" at bounding box center [199, 184] width 127 height 6
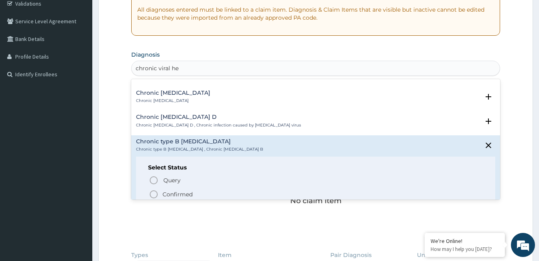
scroll to position [80, 0]
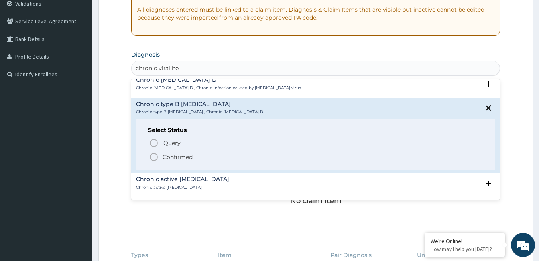
click at [178, 157] on p "Confirmed" at bounding box center [178, 157] width 30 height 8
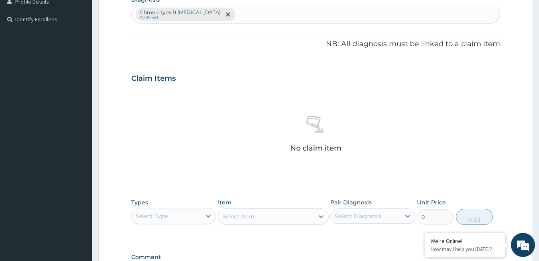
scroll to position [315, 0]
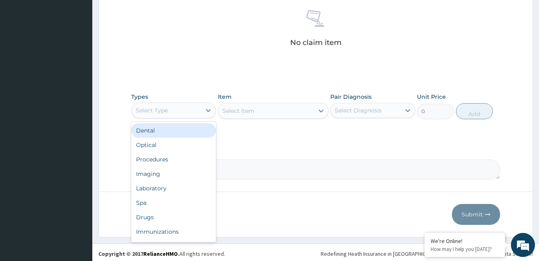
drag, startPoint x: 169, startPoint y: 109, endPoint x: 173, endPoint y: 128, distance: 20.1
click at [170, 112] on div "Select Type" at bounding box center [166, 110] width 69 height 13
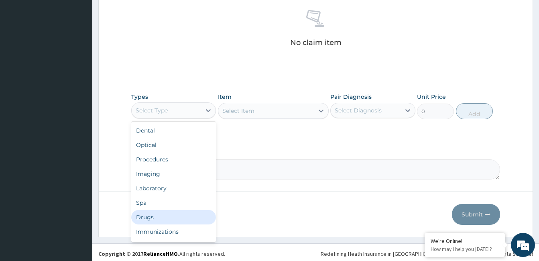
click at [157, 215] on div "Drugs" at bounding box center [173, 217] width 85 height 14
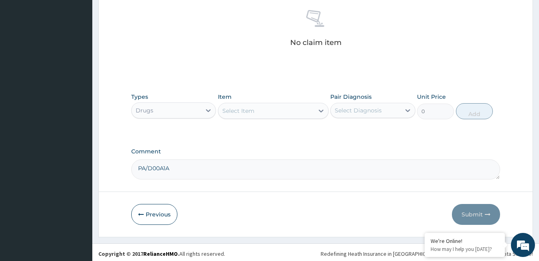
click at [255, 117] on div "Select Item" at bounding box center [265, 110] width 95 height 13
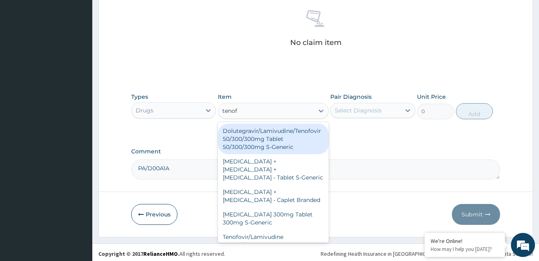
type input "tenofo"
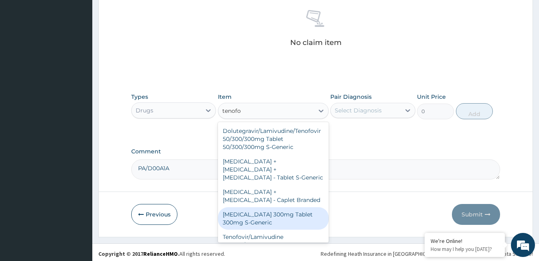
click at [261, 217] on div "[MEDICAL_DATA] 300mg Tablet 300mg S-Generic" at bounding box center [273, 218] width 111 height 22
type input "288"
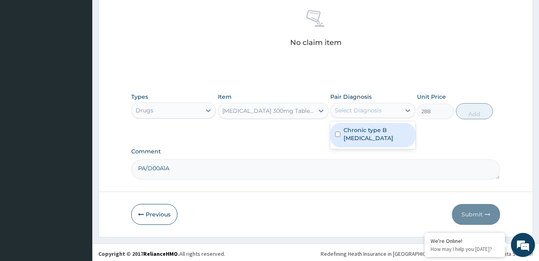
drag, startPoint x: 377, startPoint y: 110, endPoint x: 388, endPoint y: 128, distance: 22.2
click at [377, 109] on div "Select Diagnosis" at bounding box center [358, 110] width 47 height 8
click at [390, 138] on label "Chronic type B viral hepatitis" at bounding box center [376, 134] width 67 height 16
checkbox input "true"
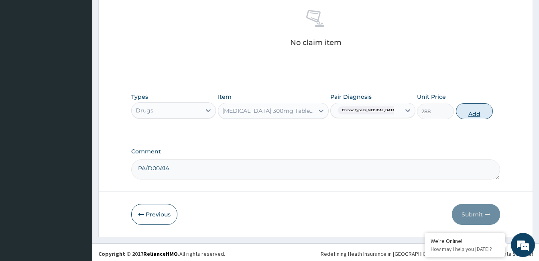
click at [473, 108] on button "Add" at bounding box center [474, 111] width 37 height 16
type input "0"
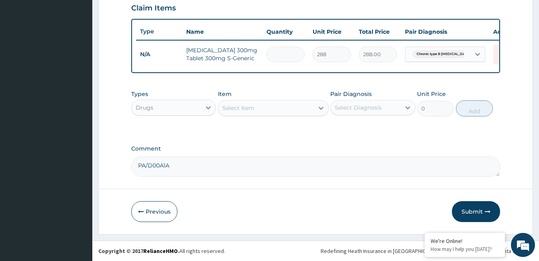
type input "0.00"
type input "3"
type input "864.00"
type input "30"
type input "8640.00"
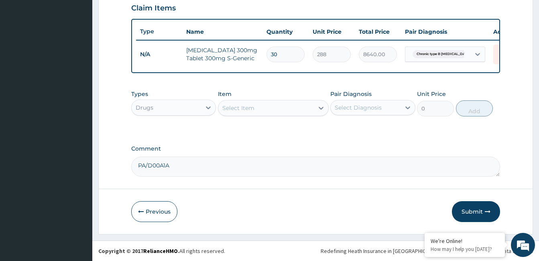
type input "30"
click at [463, 207] on button "Submit" at bounding box center [476, 211] width 48 height 21
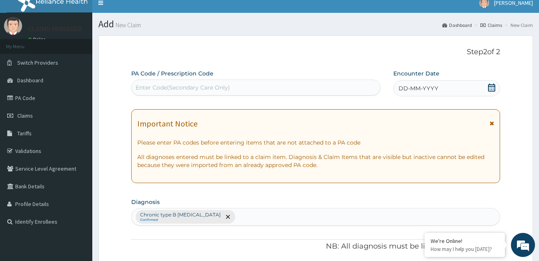
scroll to position [0, 0]
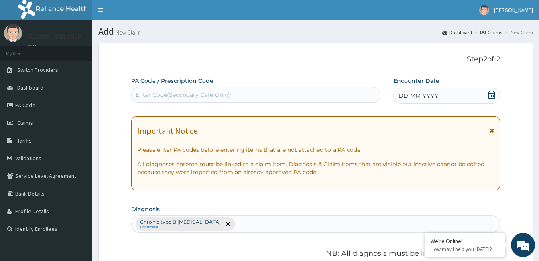
click at [421, 91] on div "DD-MM-YYYY" at bounding box center [446, 95] width 107 height 16
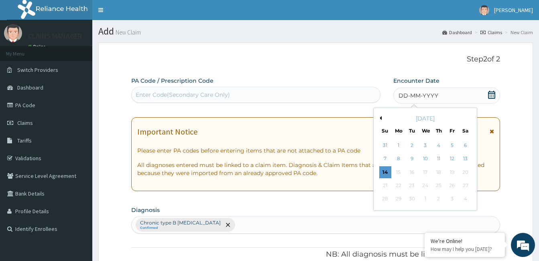
click at [381, 118] on button "Previous Month" at bounding box center [380, 118] width 4 height 4
click at [396, 184] on div "18" at bounding box center [398, 185] width 12 height 12
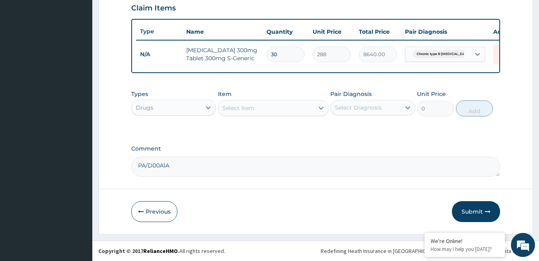
scroll to position [286, 0]
click at [477, 205] on button "Submit" at bounding box center [476, 211] width 48 height 21
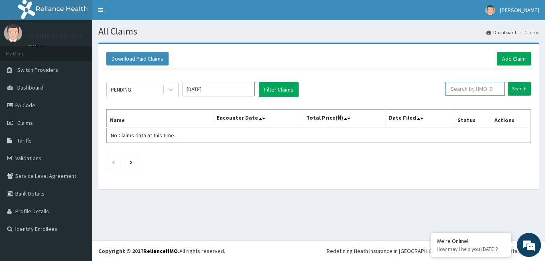
click at [471, 89] on input "text" at bounding box center [474, 89] width 59 height 14
paste input "RSJ/10131/A"
type input "RSJ/10131/A"
click at [527, 89] on input "Search" at bounding box center [519, 89] width 23 height 14
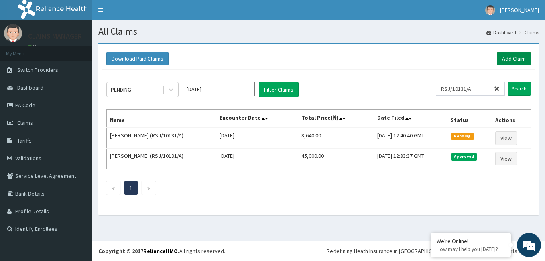
click at [509, 57] on link "Add Claim" at bounding box center [514, 59] width 34 height 14
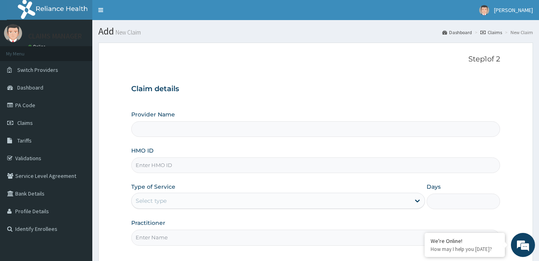
type input "Cardiocare Cardiovascular Hospital"
click at [235, 165] on input "HMO ID" at bounding box center [315, 165] width 369 height 16
paste input "BPP/10085/A"
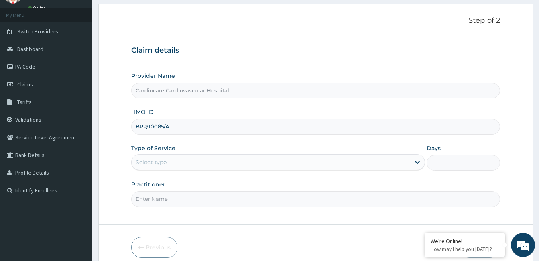
scroll to position [74, 0]
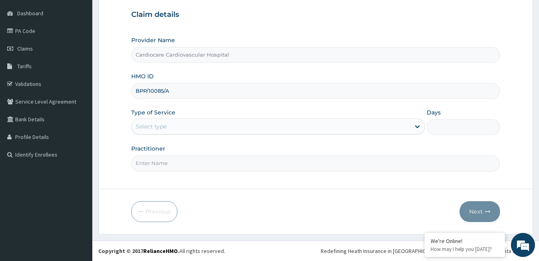
type input "BPP/10085/A"
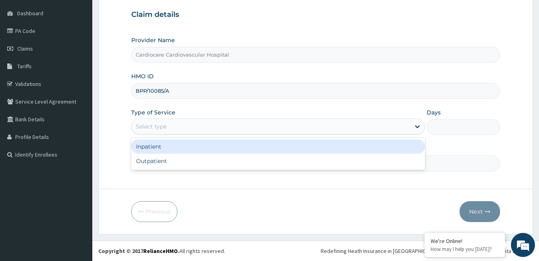
drag, startPoint x: 168, startPoint y: 123, endPoint x: 161, endPoint y: 152, distance: 30.1
click at [168, 124] on div "Select type" at bounding box center [271, 126] width 278 height 13
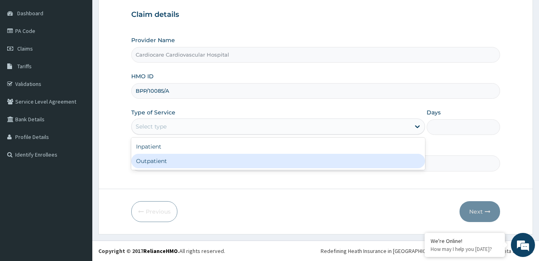
click at [161, 158] on div "Outpatient" at bounding box center [278, 161] width 294 height 14
type input "1"
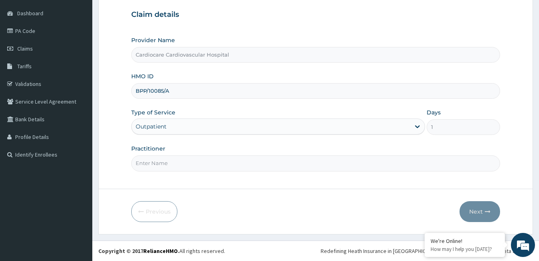
click at [161, 158] on input "Practitioner" at bounding box center [315, 163] width 369 height 16
type input "doctor"
click at [468, 203] on button "Next" at bounding box center [479, 211] width 41 height 21
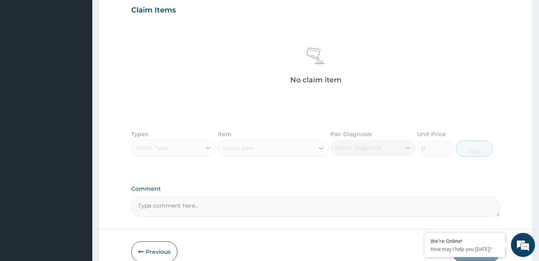
scroll to position [315, 0]
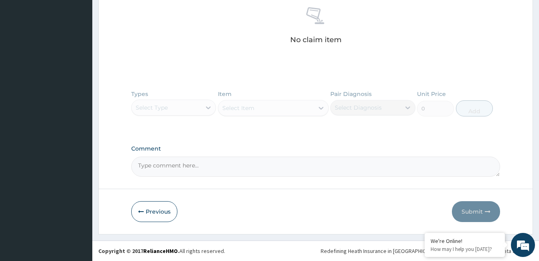
click at [189, 169] on textarea "Comment" at bounding box center [315, 166] width 369 height 20
paste textarea "PA/A47504"
type textarea "PA/A47504"
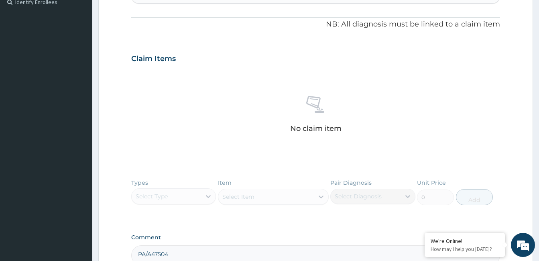
scroll to position [155, 0]
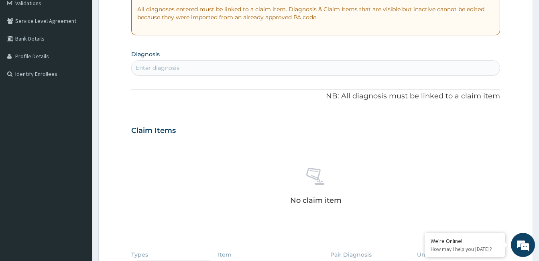
click at [197, 66] on div "Enter diagnosis" at bounding box center [316, 67] width 368 height 13
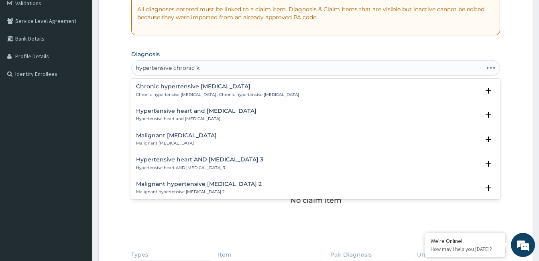
type input "hypertensive chronic ki"
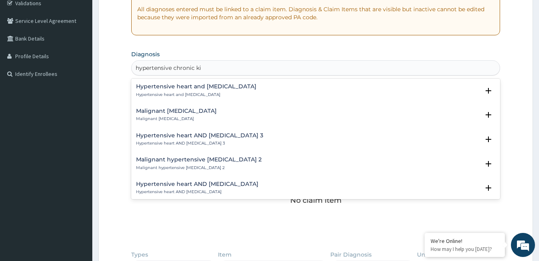
click at [194, 88] on h4 "Hypertensive heart and [MEDICAL_DATA]" at bounding box center [196, 86] width 120 height 6
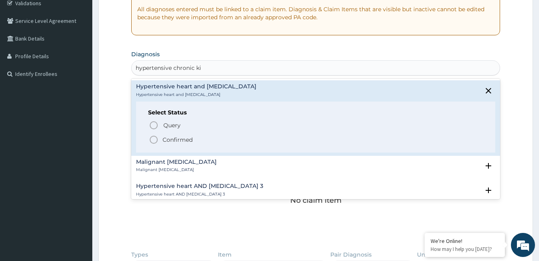
click at [178, 141] on p "Confirmed" at bounding box center [178, 140] width 30 height 8
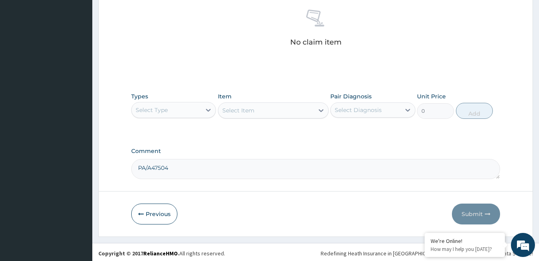
scroll to position [318, 0]
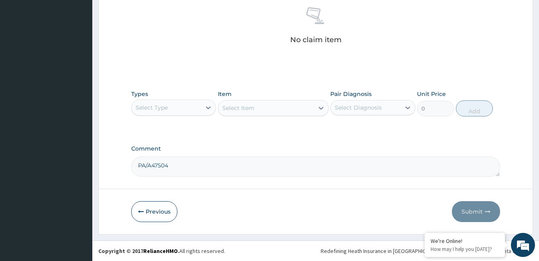
click at [195, 107] on div "Select Type" at bounding box center [166, 107] width 69 height 13
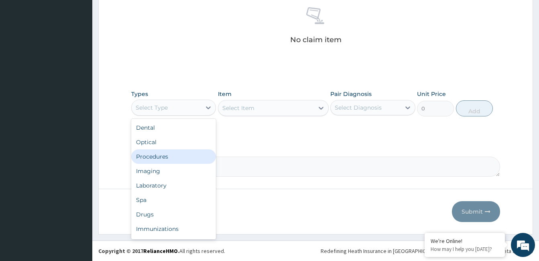
click at [189, 149] on div "Procedures" at bounding box center [173, 156] width 85 height 14
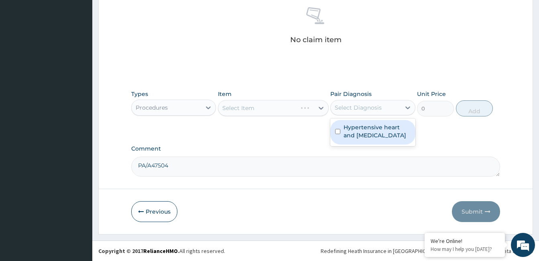
click at [367, 110] on div "Select Diagnosis" at bounding box center [358, 108] width 47 height 8
click at [368, 125] on label "Hypertensive heart and [MEDICAL_DATA]" at bounding box center [376, 131] width 67 height 16
checkbox input "true"
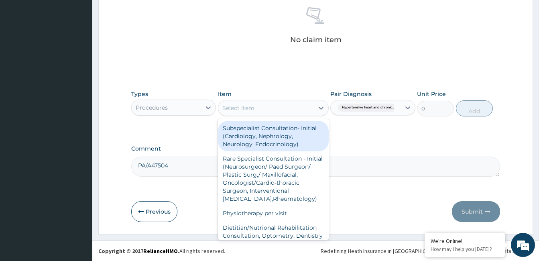
click at [314, 109] on div at bounding box center [321, 108] width 14 height 14
drag, startPoint x: 273, startPoint y: 136, endPoint x: 309, endPoint y: 131, distance: 36.8
click at [272, 136] on div "Subspecialist Consultation- Initial (Cardiology, Nephrology, Neurology, Endocri…" at bounding box center [273, 136] width 111 height 30
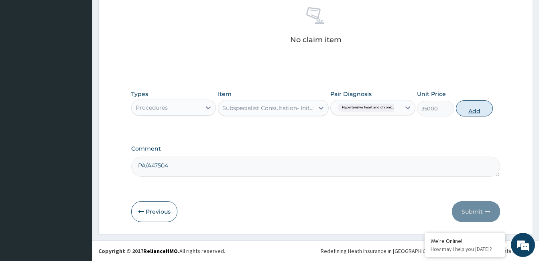
click at [468, 109] on button "Add" at bounding box center [474, 108] width 37 height 16
type input "0"
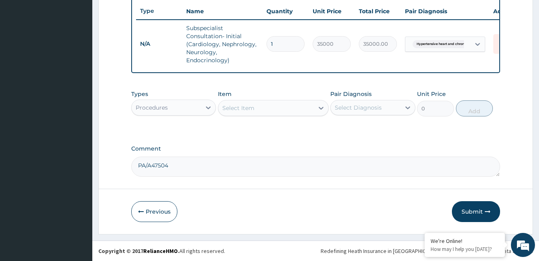
scroll to position [306, 0]
click at [485, 212] on icon "button" at bounding box center [488, 212] width 6 height 6
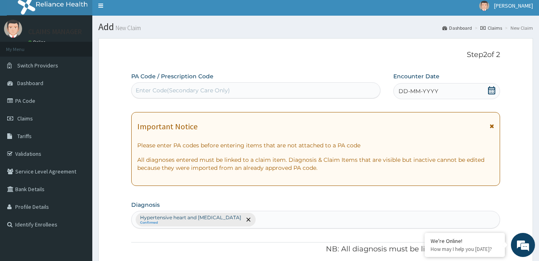
scroll to position [0, 0]
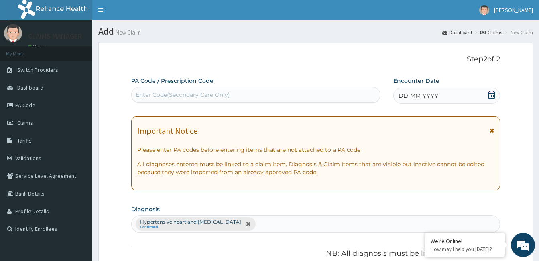
click at [419, 93] on span "DD-MM-YYYY" at bounding box center [418, 95] width 40 height 8
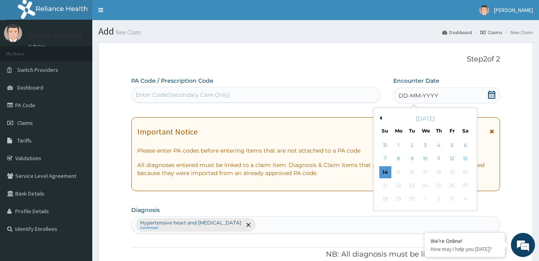
click at [378, 117] on button "Previous Month" at bounding box center [380, 118] width 4 height 4
click at [398, 185] on div "18" at bounding box center [398, 185] width 12 height 12
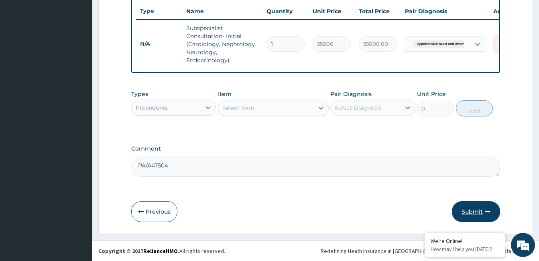
click at [475, 211] on button "Submit" at bounding box center [476, 211] width 48 height 21
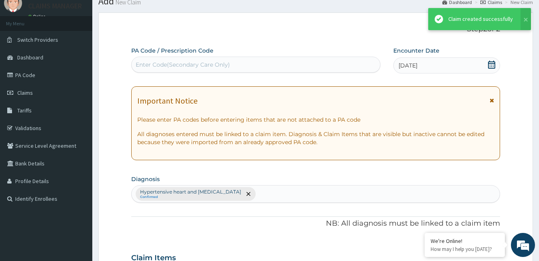
scroll to position [306, 0]
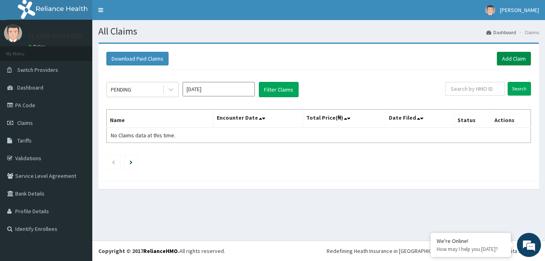
click at [514, 55] on link "Add Claim" at bounding box center [514, 59] width 34 height 14
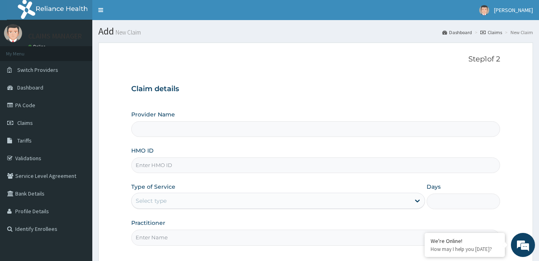
type input "SBL/10132/D"
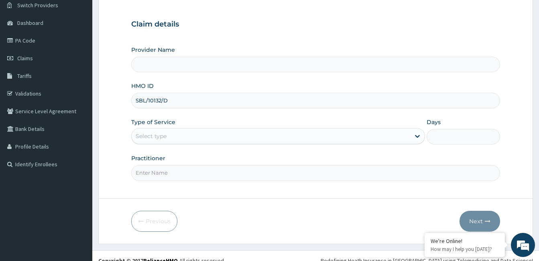
scroll to position [74, 0]
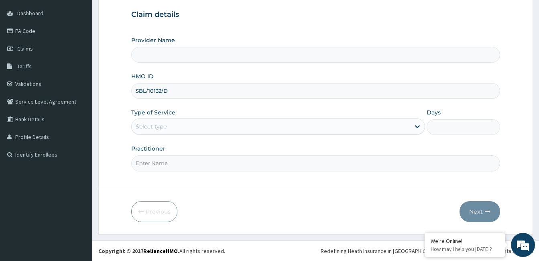
type input "Cardiocare Cardiovascular Hospital"
type input "SBL/10132/D"
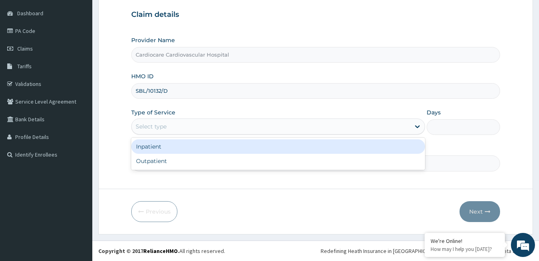
click at [217, 129] on div "Select type" at bounding box center [271, 126] width 278 height 13
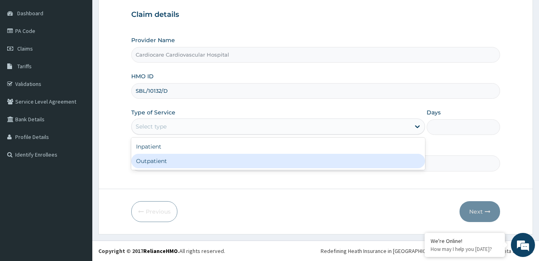
click at [210, 154] on div "Outpatient" at bounding box center [278, 161] width 294 height 14
type input "1"
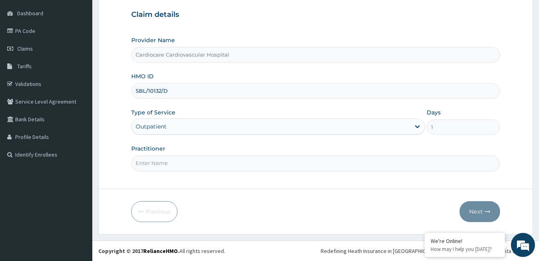
click at [214, 162] on input "Practitioner" at bounding box center [315, 163] width 369 height 16
type input "doctor"
click at [466, 206] on button "Next" at bounding box center [479, 211] width 41 height 21
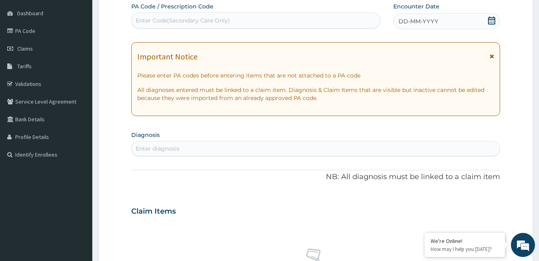
scroll to position [0, 0]
click at [420, 18] on span "DD-MM-YYYY" at bounding box center [418, 21] width 40 height 8
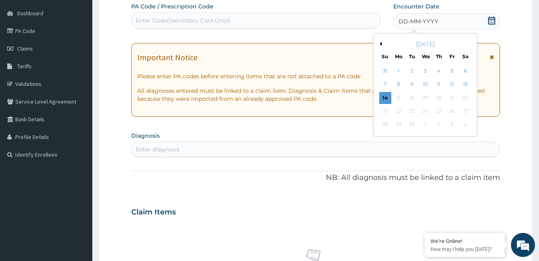
click at [379, 43] on button "Previous Month" at bounding box center [380, 44] width 4 height 4
click at [465, 83] on div "9" at bounding box center [465, 85] width 12 height 12
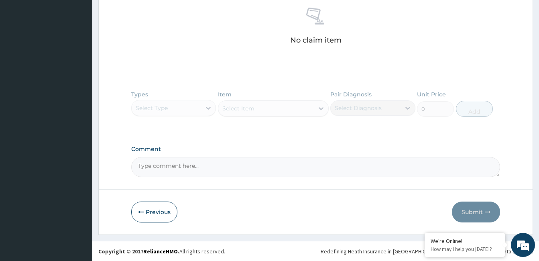
scroll to position [315, 0]
click at [228, 170] on textarea "Comment" at bounding box center [315, 166] width 369 height 20
paste textarea "PA/D47ED5"
click at [228, 159] on textarea "PA/D47ED5" at bounding box center [315, 166] width 369 height 20
paste textarea "PA/14398F"
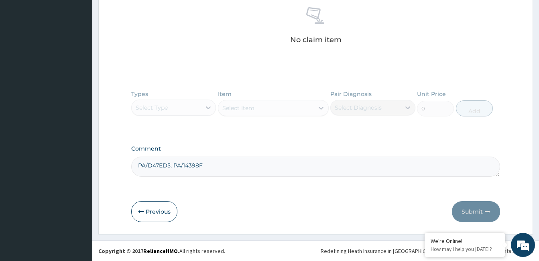
click at [240, 165] on textarea "PA/D47ED5, PA/14398F" at bounding box center [315, 166] width 369 height 20
paste textarea "PA/5BFC9F"
click at [262, 163] on textarea "PA/D47ED5, PA/14398F, PA/5BFC9F" at bounding box center [315, 166] width 369 height 20
type textarea "PA/D47ED5, PA/14398F, PA/5BFC9F,"
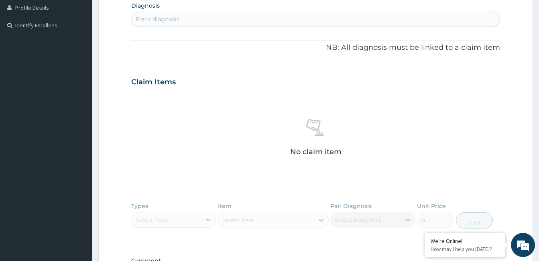
scroll to position [195, 0]
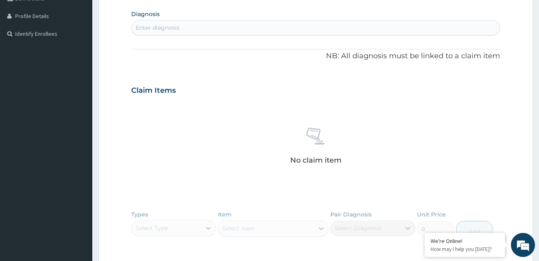
click at [215, 24] on div "Enter diagnosis" at bounding box center [316, 27] width 368 height 13
type input "retrogra"
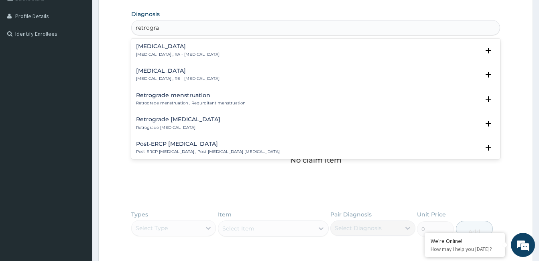
click at [172, 77] on p "[MEDICAL_DATA] , RE - [MEDICAL_DATA]" at bounding box center [177, 79] width 83 height 6
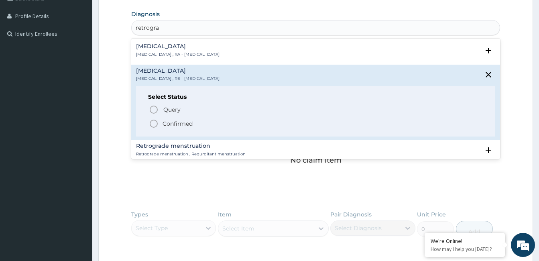
click at [168, 124] on p "Confirmed" at bounding box center [178, 124] width 30 height 8
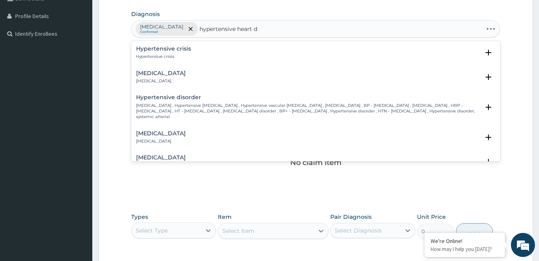
type input "hypertensive heart di"
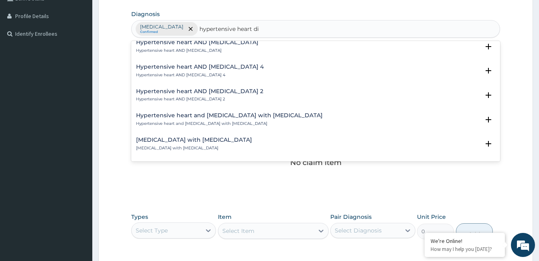
scroll to position [281, 0]
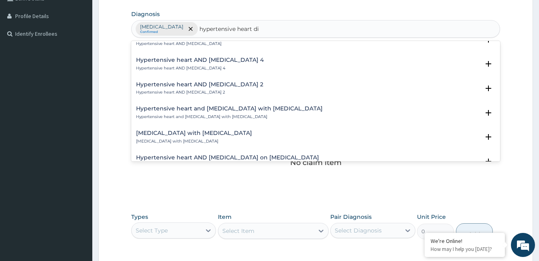
click at [197, 132] on h4 "[MEDICAL_DATA] with [MEDICAL_DATA]" at bounding box center [194, 133] width 116 height 6
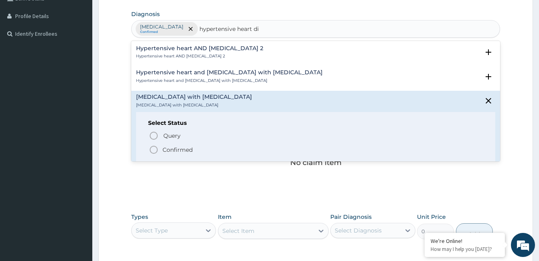
scroll to position [361, 0]
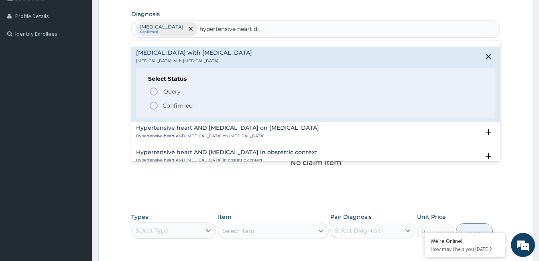
click at [180, 105] on p "Confirmed" at bounding box center [178, 106] width 30 height 8
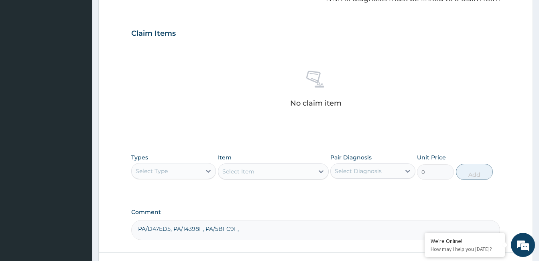
scroll to position [318, 0]
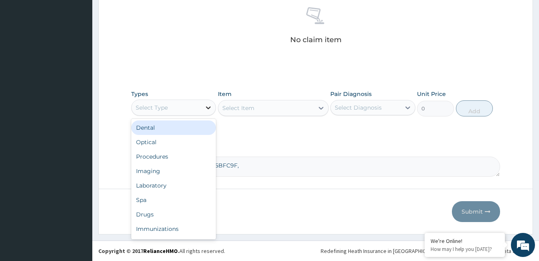
click at [207, 112] on div at bounding box center [208, 107] width 14 height 14
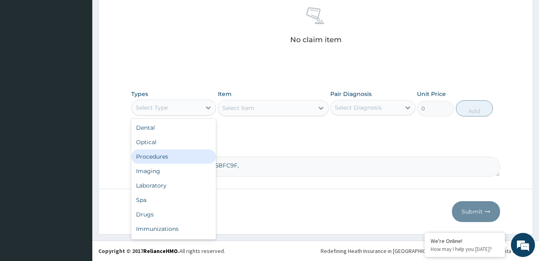
click at [175, 155] on div "Procedures" at bounding box center [173, 156] width 85 height 14
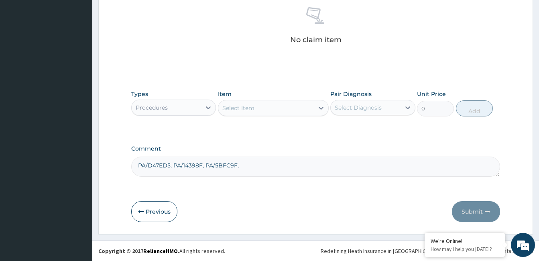
click at [371, 107] on div "Select Diagnosis" at bounding box center [358, 108] width 47 height 8
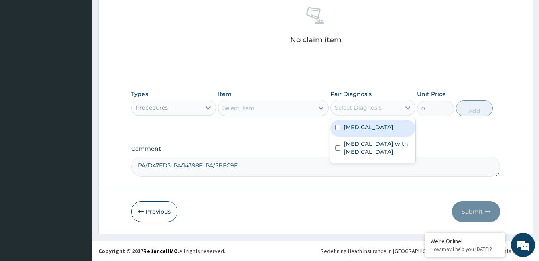
click at [370, 130] on label "[MEDICAL_DATA]" at bounding box center [368, 127] width 50 height 8
checkbox input "true"
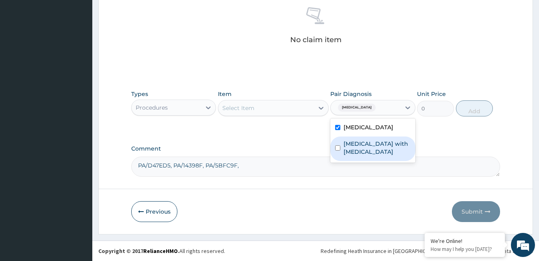
click at [369, 149] on label "[MEDICAL_DATA] with [MEDICAL_DATA]" at bounding box center [376, 148] width 67 height 16
checkbox input "true"
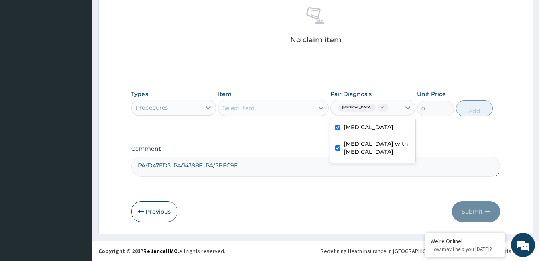
click at [313, 105] on div "Select Item" at bounding box center [265, 108] width 95 height 13
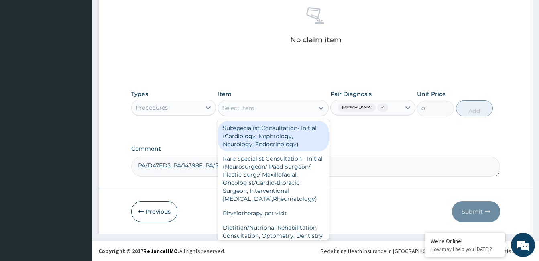
click at [303, 144] on div "Subspecialist Consultation- Initial (Cardiology, Nephrology, Neurology, Endocri…" at bounding box center [273, 136] width 111 height 30
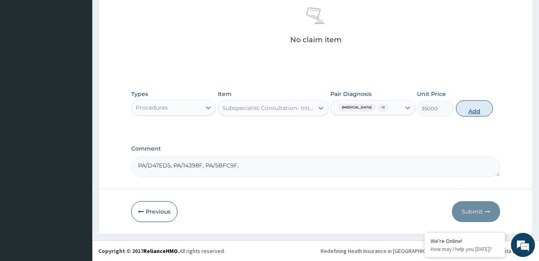
click at [466, 114] on button "Add" at bounding box center [474, 108] width 37 height 16
type input "0"
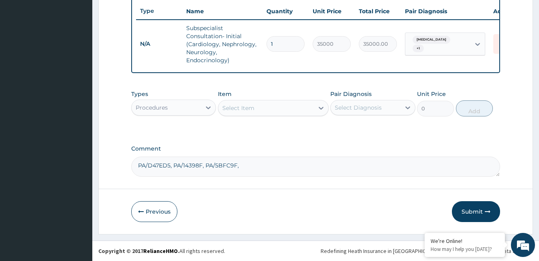
scroll to position [306, 0]
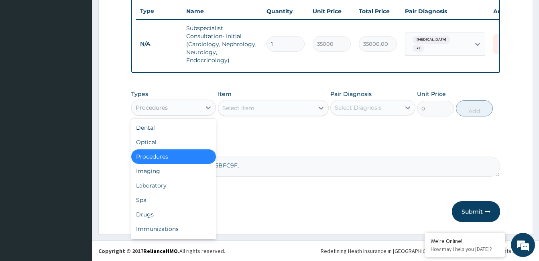
click at [191, 104] on div "Procedures" at bounding box center [166, 107] width 69 height 13
click at [174, 208] on div "Drugs" at bounding box center [173, 214] width 85 height 14
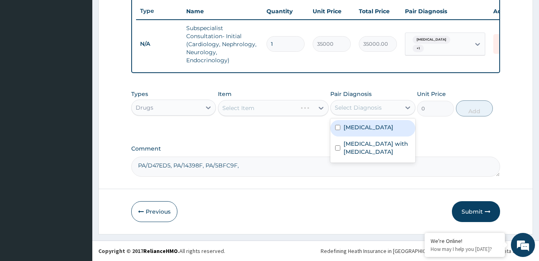
click at [353, 112] on div "Select Diagnosis" at bounding box center [365, 107] width 69 height 13
click at [362, 125] on label "[MEDICAL_DATA]" at bounding box center [368, 127] width 50 height 8
checkbox input "true"
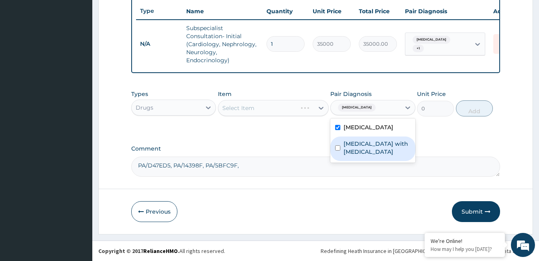
click at [360, 148] on label "[MEDICAL_DATA] with [MEDICAL_DATA]" at bounding box center [376, 148] width 67 height 16
checkbox input "true"
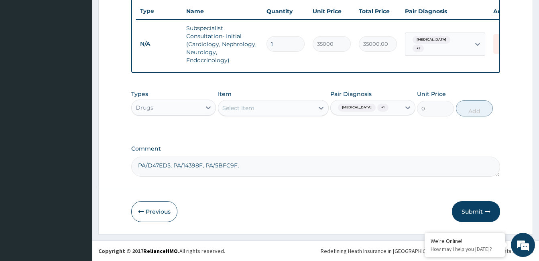
click at [265, 106] on div "Select Item" at bounding box center [265, 108] width 95 height 13
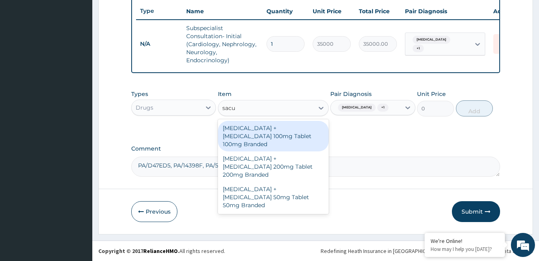
type input "sacub"
click at [266, 133] on div "[MEDICAL_DATA] + [MEDICAL_DATA] 100mg Tablet 100mg Branded" at bounding box center [273, 136] width 111 height 30
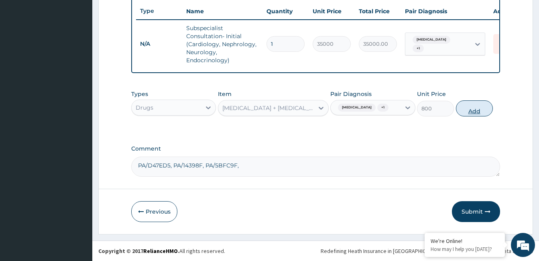
click at [470, 116] on button "Add" at bounding box center [474, 108] width 37 height 16
type input "0"
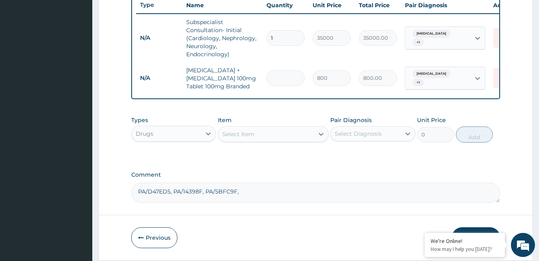
type input "0.00"
type input "6"
type input "4800.00"
type input "60"
type input "48000.00"
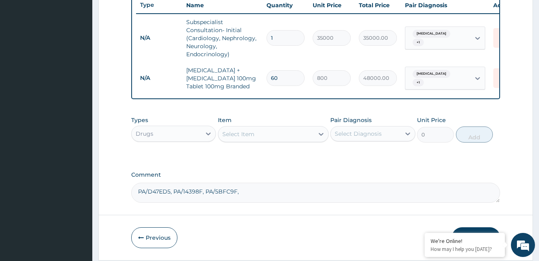
type input "60"
click at [240, 136] on div "Select Item" at bounding box center [238, 134] width 32 height 8
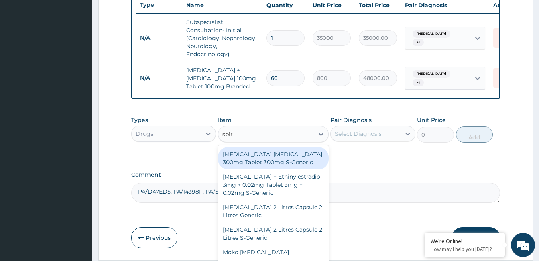
type input "spiro"
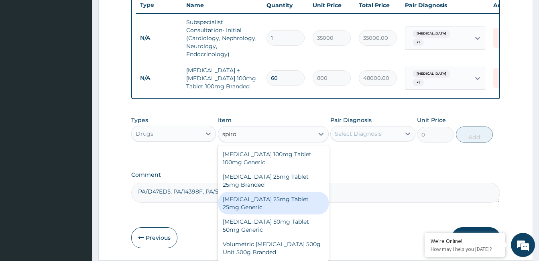
click at [248, 205] on div "[MEDICAL_DATA] 25mg Tablet 25mg Generic" at bounding box center [273, 203] width 111 height 22
type input "273"
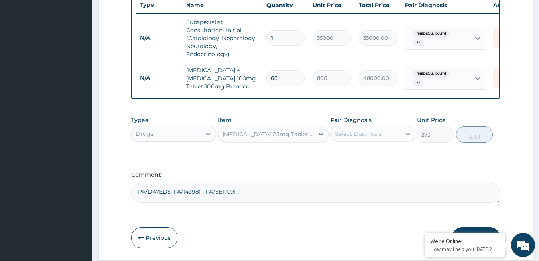
drag, startPoint x: 368, startPoint y: 138, endPoint x: 366, endPoint y: 147, distance: 9.0
click at [368, 138] on div "Select Diagnosis" at bounding box center [358, 134] width 47 height 8
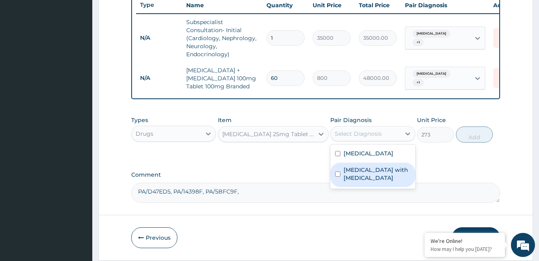
drag, startPoint x: 364, startPoint y: 176, endPoint x: 367, endPoint y: 165, distance: 11.7
click at [364, 175] on label "[MEDICAL_DATA] with [MEDICAL_DATA]" at bounding box center [376, 174] width 67 height 16
checkbox input "true"
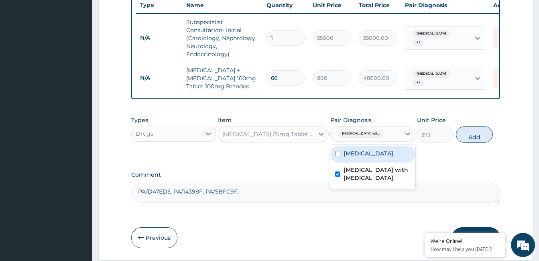
click at [370, 157] on label "[MEDICAL_DATA]" at bounding box center [368, 153] width 50 height 8
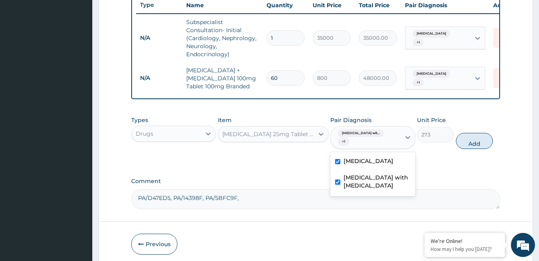
click at [377, 165] on label "[MEDICAL_DATA]" at bounding box center [368, 161] width 50 height 8
checkbox input "false"
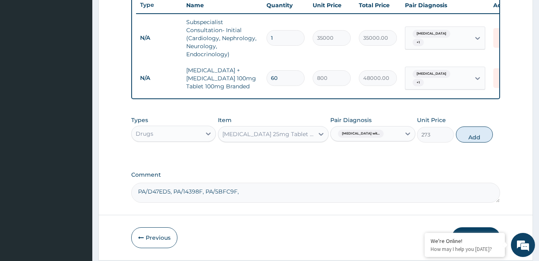
drag, startPoint x: 473, startPoint y: 140, endPoint x: 415, endPoint y: 171, distance: 65.0
click at [473, 140] on button "Add" at bounding box center [474, 134] width 37 height 16
type input "0"
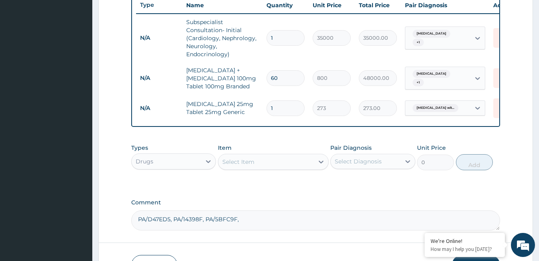
click at [264, 101] on td "1" at bounding box center [285, 108] width 46 height 24
click at [267, 106] on input "1" at bounding box center [285, 108] width 38 height 16
type input "3"
type input "819.00"
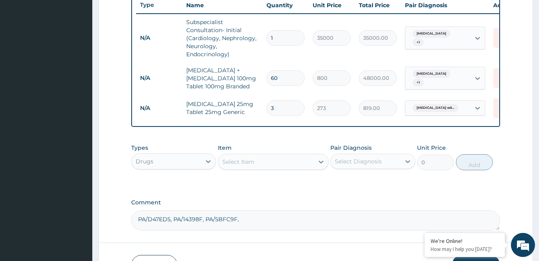
type input "30"
type input "8190.00"
type input "30"
click at [291, 164] on div "Select Item" at bounding box center [265, 161] width 95 height 13
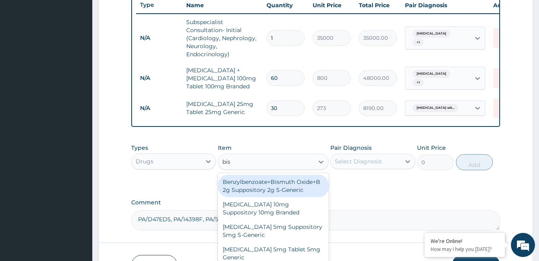
type input "biso"
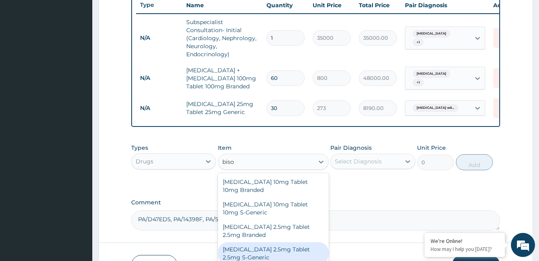
click at [287, 254] on div "[MEDICAL_DATA] 2.5mg Tablet 2.5mg S-Generic" at bounding box center [273, 253] width 111 height 22
type input "187.348"
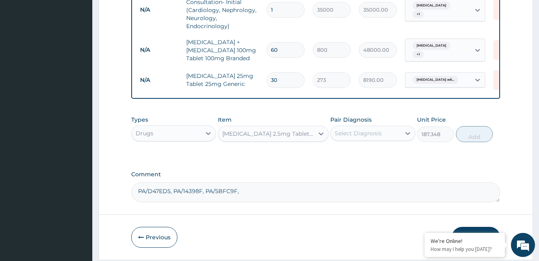
scroll to position [366, 0]
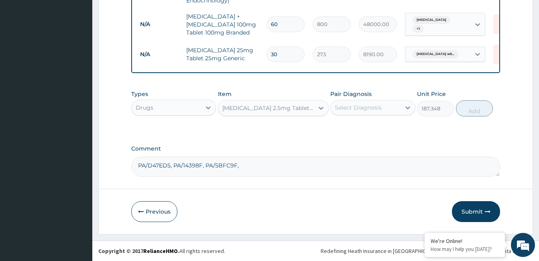
click at [387, 107] on div "Select Diagnosis" at bounding box center [365, 107] width 69 height 13
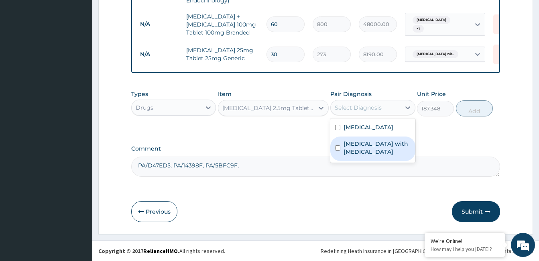
drag, startPoint x: 375, startPoint y: 154, endPoint x: 431, endPoint y: 136, distance: 58.2
click at [377, 154] on label "[MEDICAL_DATA] with [MEDICAL_DATA]" at bounding box center [376, 148] width 67 height 16
checkbox input "true"
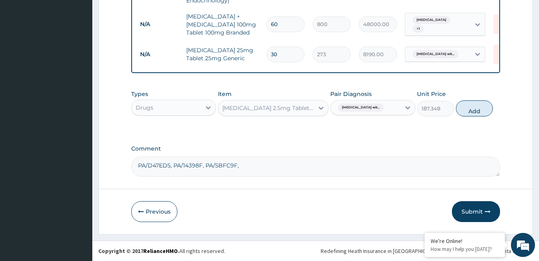
drag, startPoint x: 479, startPoint y: 109, endPoint x: 455, endPoint y: 119, distance: 25.7
click at [479, 108] on button "Add" at bounding box center [474, 108] width 37 height 16
type input "0"
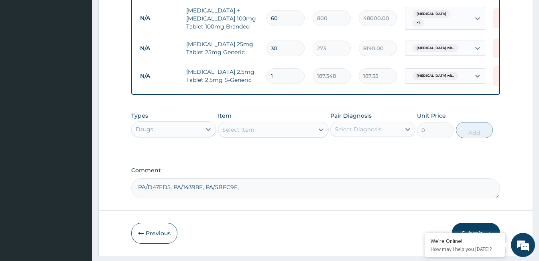
type input "0.00"
type input "3"
type input "562.04"
type input "30"
type input "5620.44"
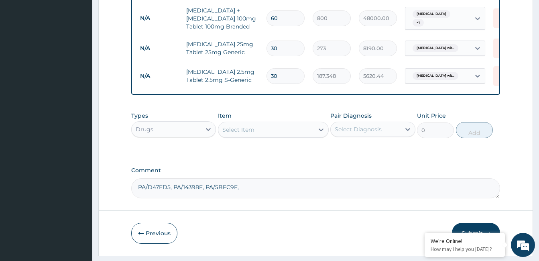
type input "30"
click at [258, 135] on div "Select Item" at bounding box center [265, 129] width 95 height 13
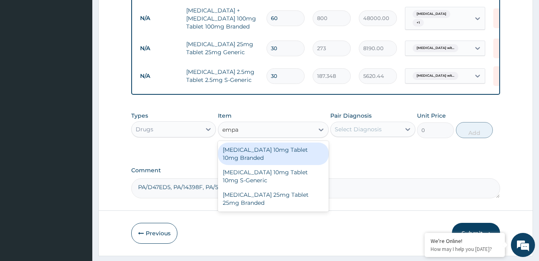
type input "empag"
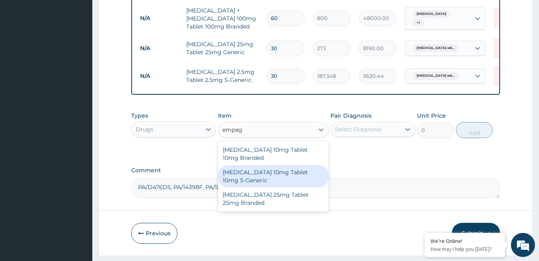
click at [264, 175] on div "[MEDICAL_DATA] 10mg Tablet 10mg S-Generic" at bounding box center [273, 176] width 111 height 22
type input "900"
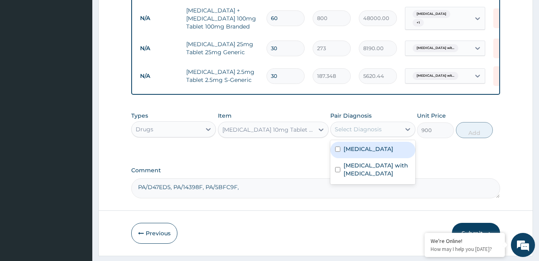
click at [359, 133] on div "Select Diagnosis" at bounding box center [358, 129] width 47 height 8
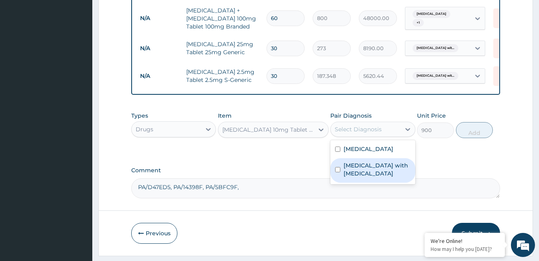
drag, startPoint x: 370, startPoint y: 178, endPoint x: 448, endPoint y: 147, distance: 84.3
click at [375, 177] on label "[MEDICAL_DATA] with [MEDICAL_DATA]" at bounding box center [376, 169] width 67 height 16
checkbox input "true"
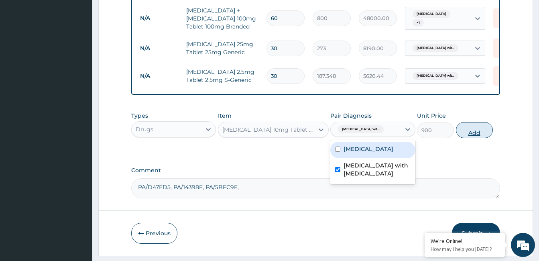
click at [480, 138] on button "Add" at bounding box center [474, 130] width 37 height 16
type input "0"
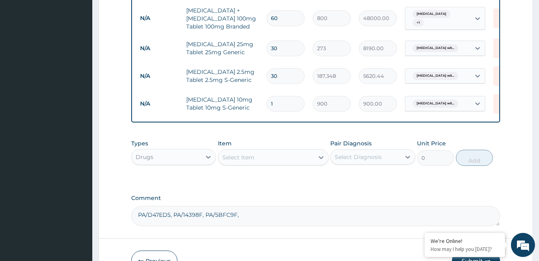
type input "0.00"
type input "3"
type input "2700.00"
type input "30"
type input "27000.00"
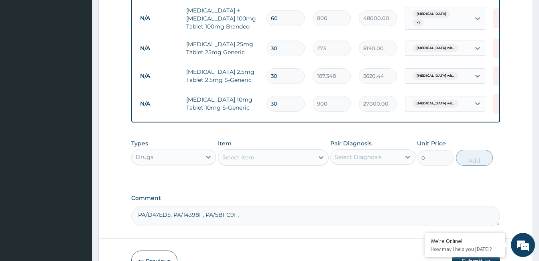
type input "30"
